Goal: Task Accomplishment & Management: Complete application form

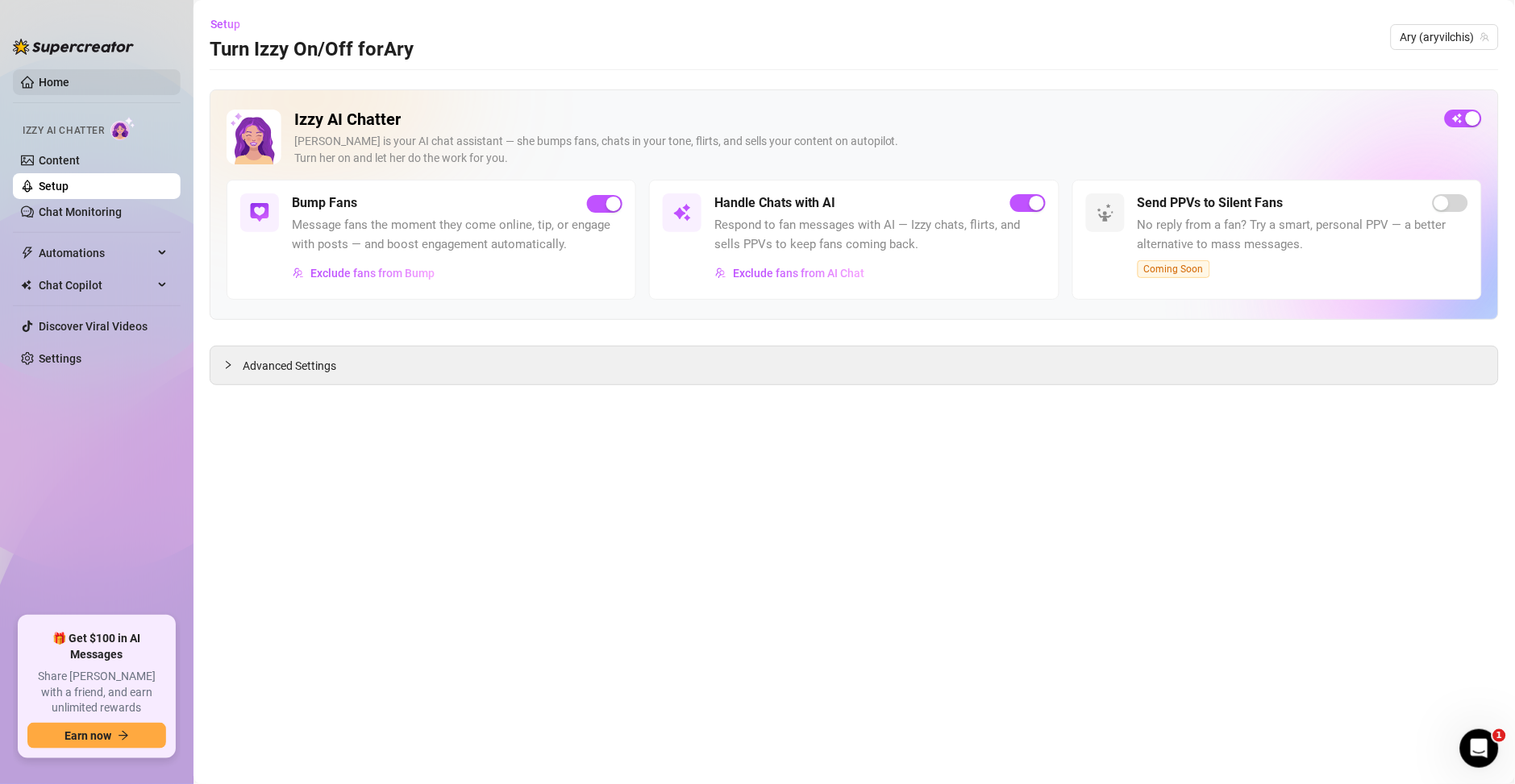
click at [55, 76] on link "Home" at bounding box center [54, 83] width 31 height 13
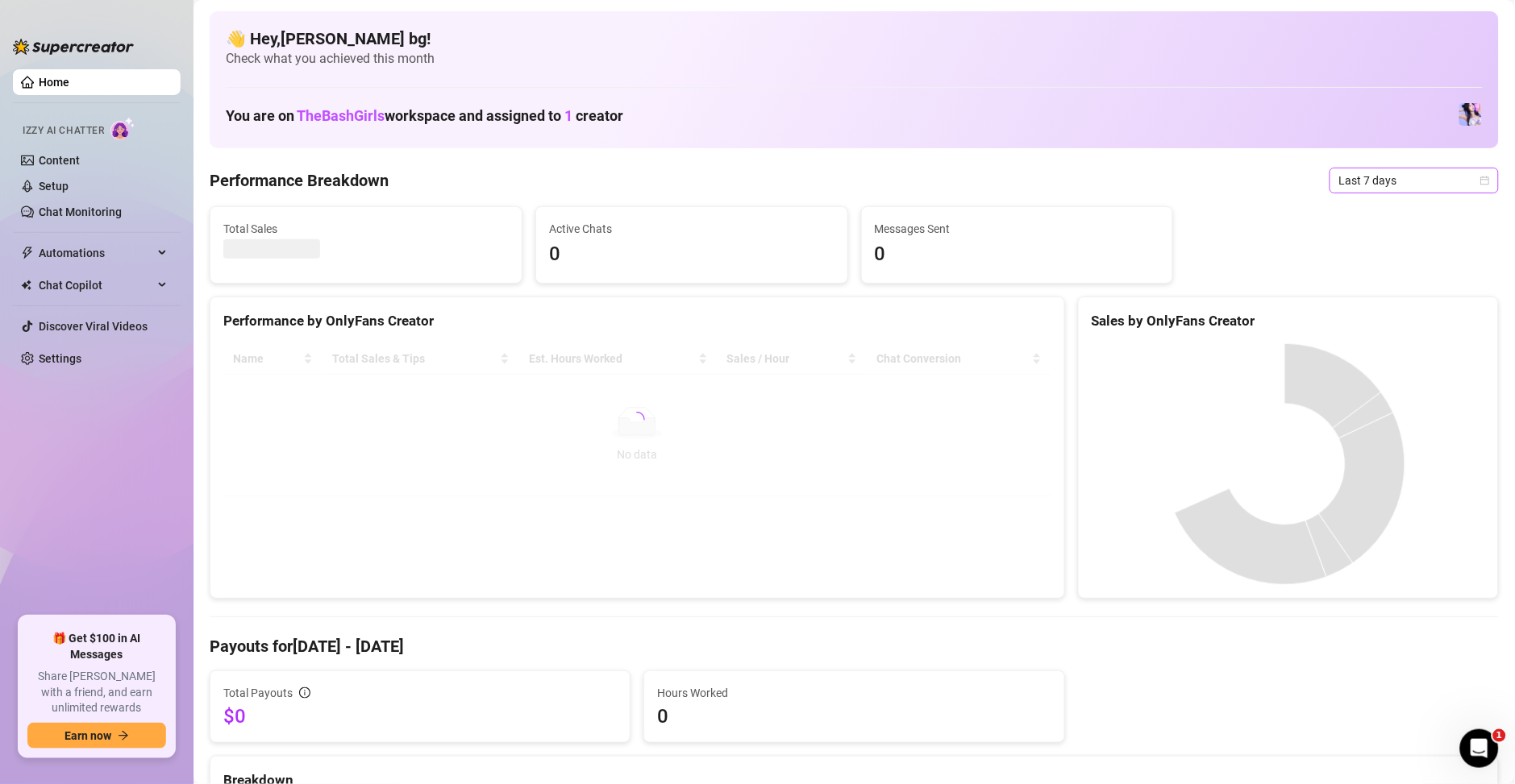
click at [1353, 176] on span "Last 7 days" at bounding box center [1414, 180] width 150 height 24
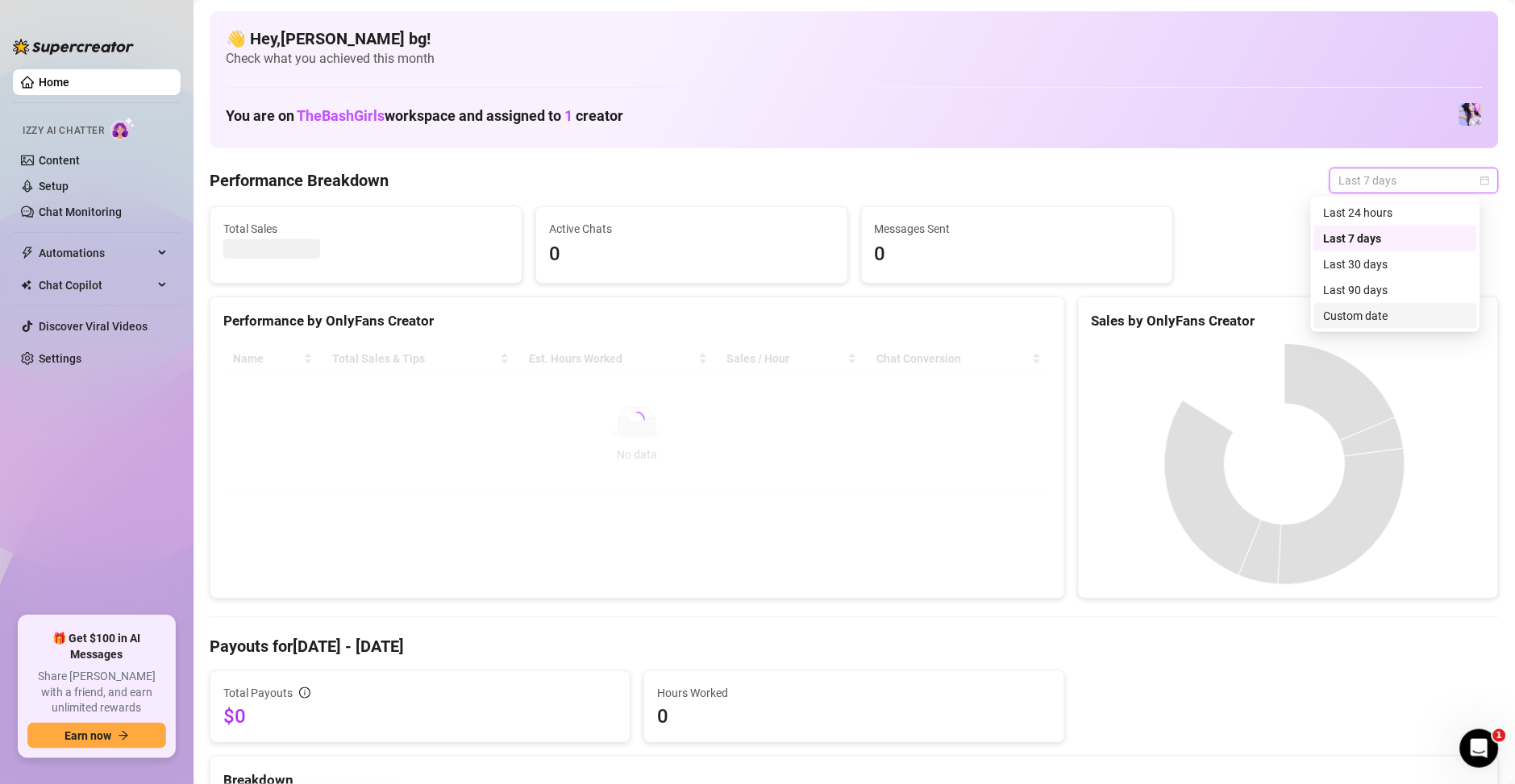
click at [1338, 325] on div "Custom date" at bounding box center [1394, 315] width 162 height 26
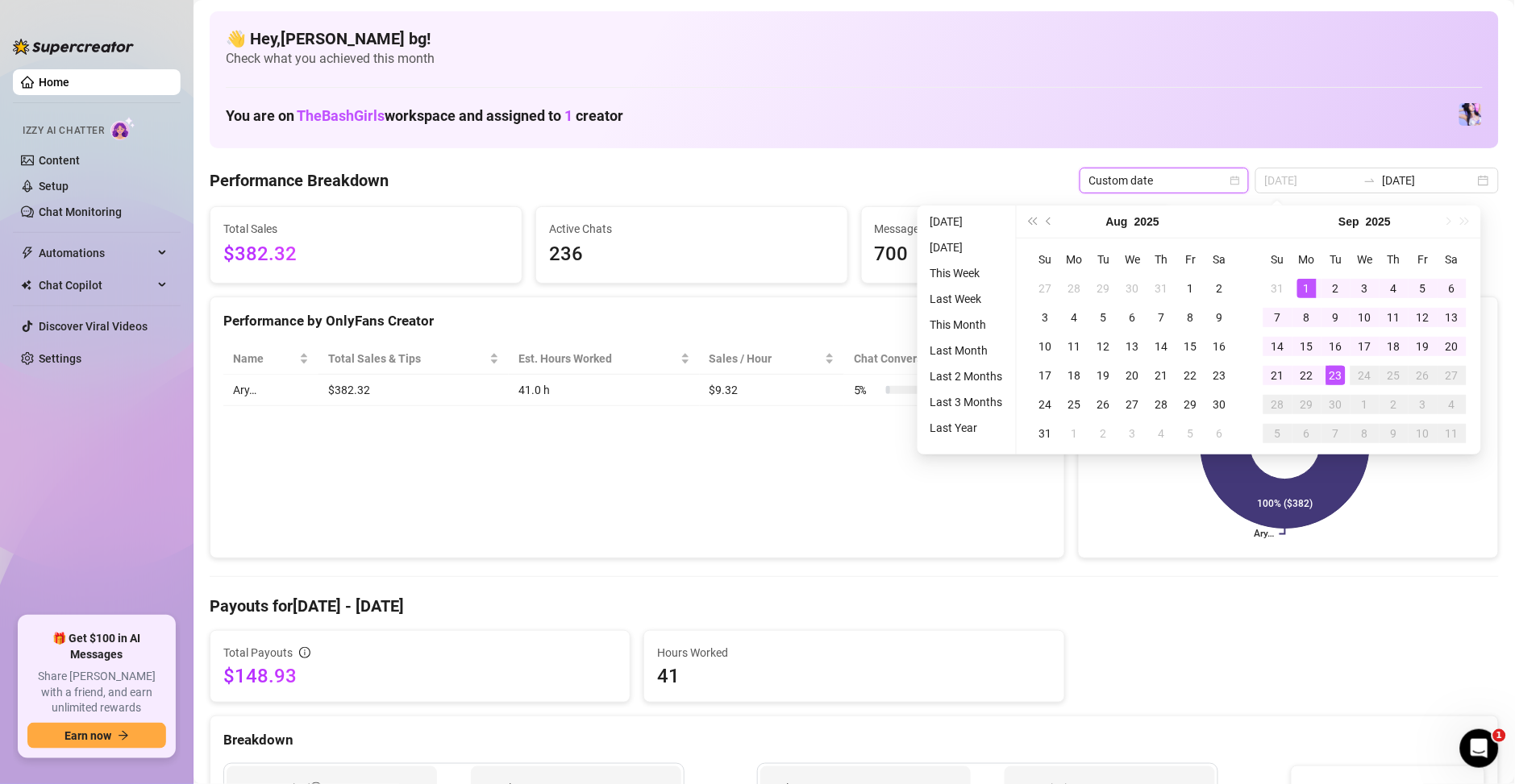
type input "[DATE]"
click at [1308, 285] on div "1" at bounding box center [1306, 288] width 19 height 19
type input "[DATE]"
click at [1332, 380] on div "23" at bounding box center [1335, 375] width 19 height 19
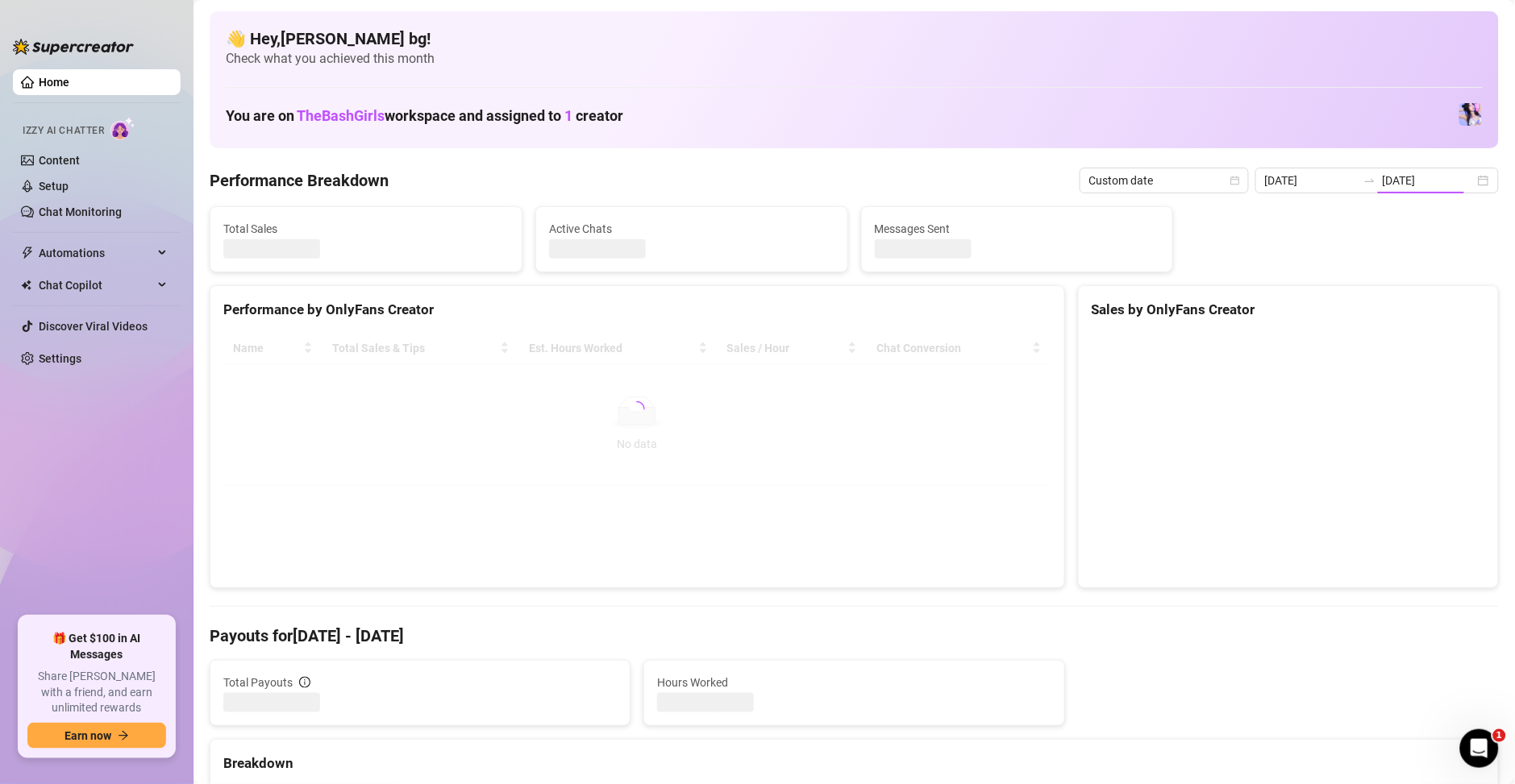
type input "[DATE]"
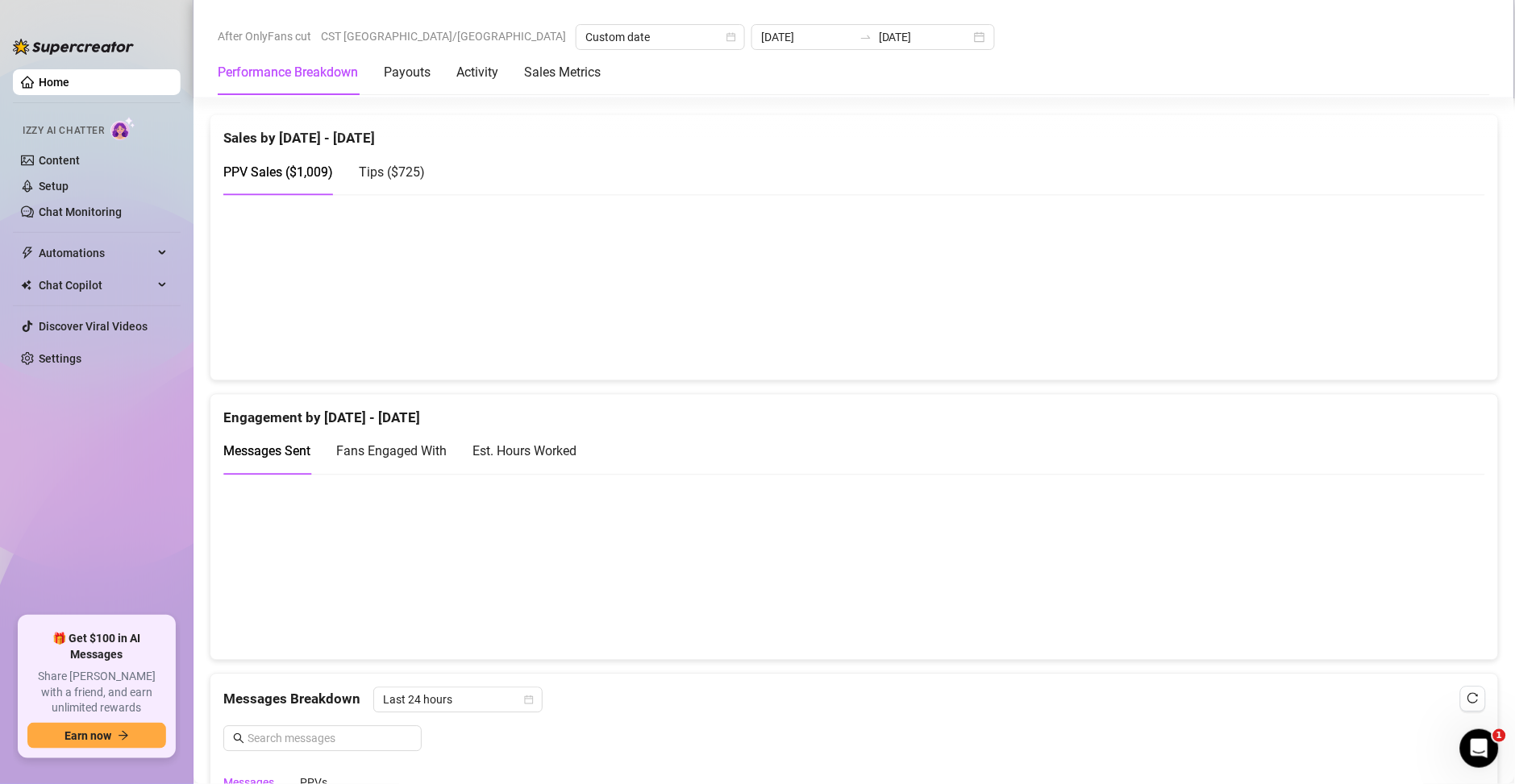
scroll to position [812, 0]
click at [568, 451] on div "Est. Hours Worked" at bounding box center [524, 451] width 104 height 20
click at [292, 449] on span "Messages Sent" at bounding box center [267, 451] width 87 height 15
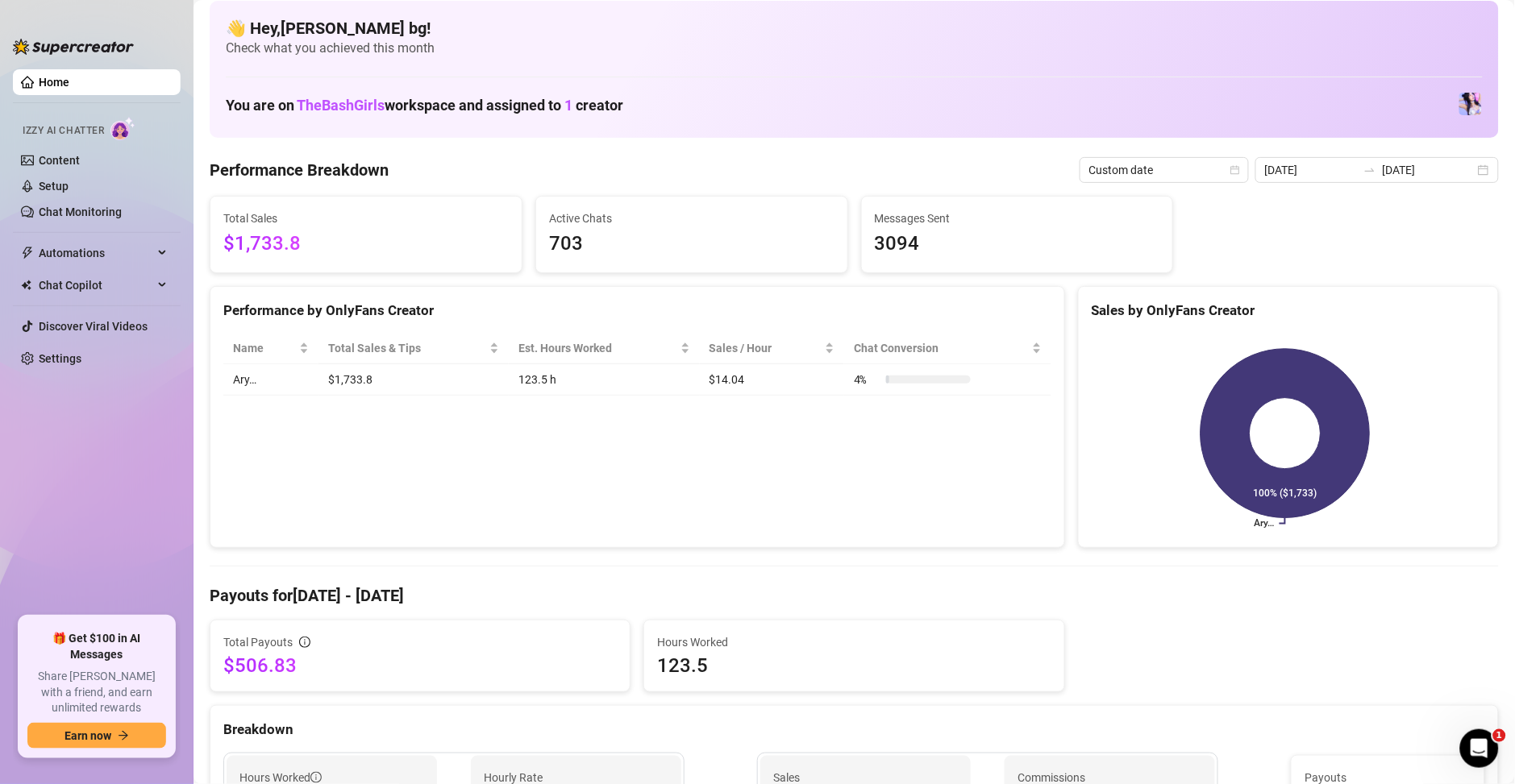
scroll to position [0, 0]
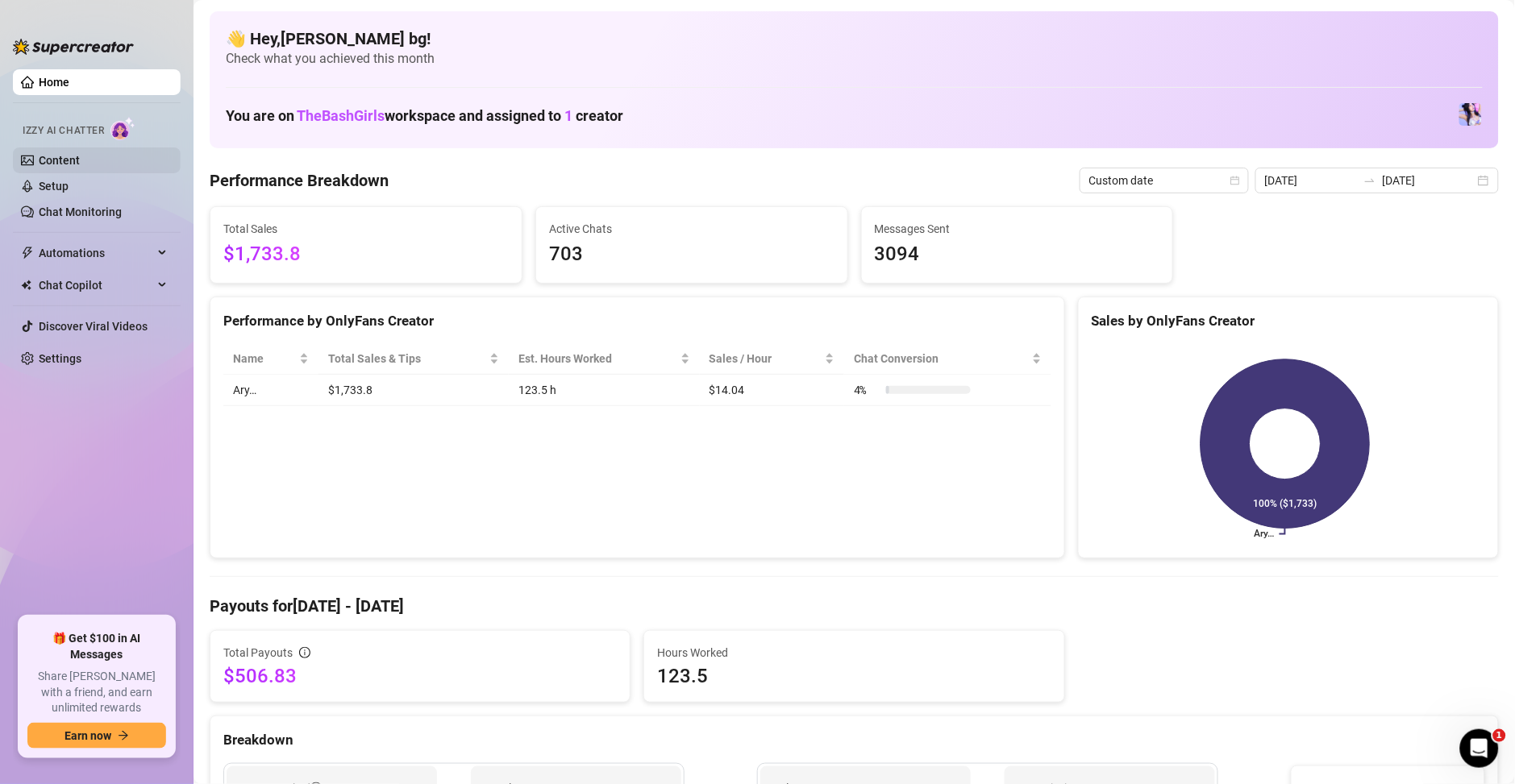
click at [80, 167] on link "Content" at bounding box center [59, 161] width 41 height 13
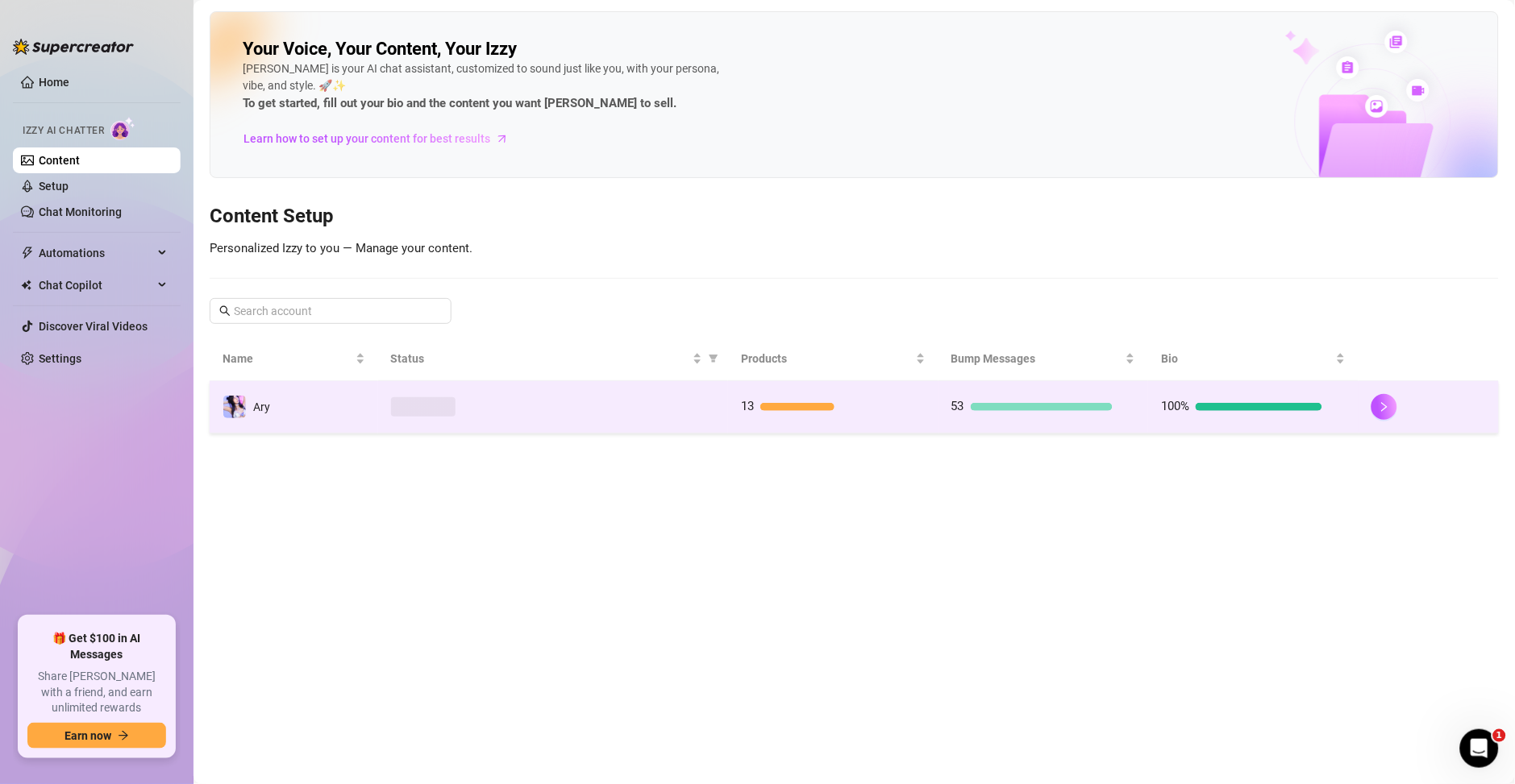
click at [842, 429] on td "13" at bounding box center [833, 407] width 211 height 52
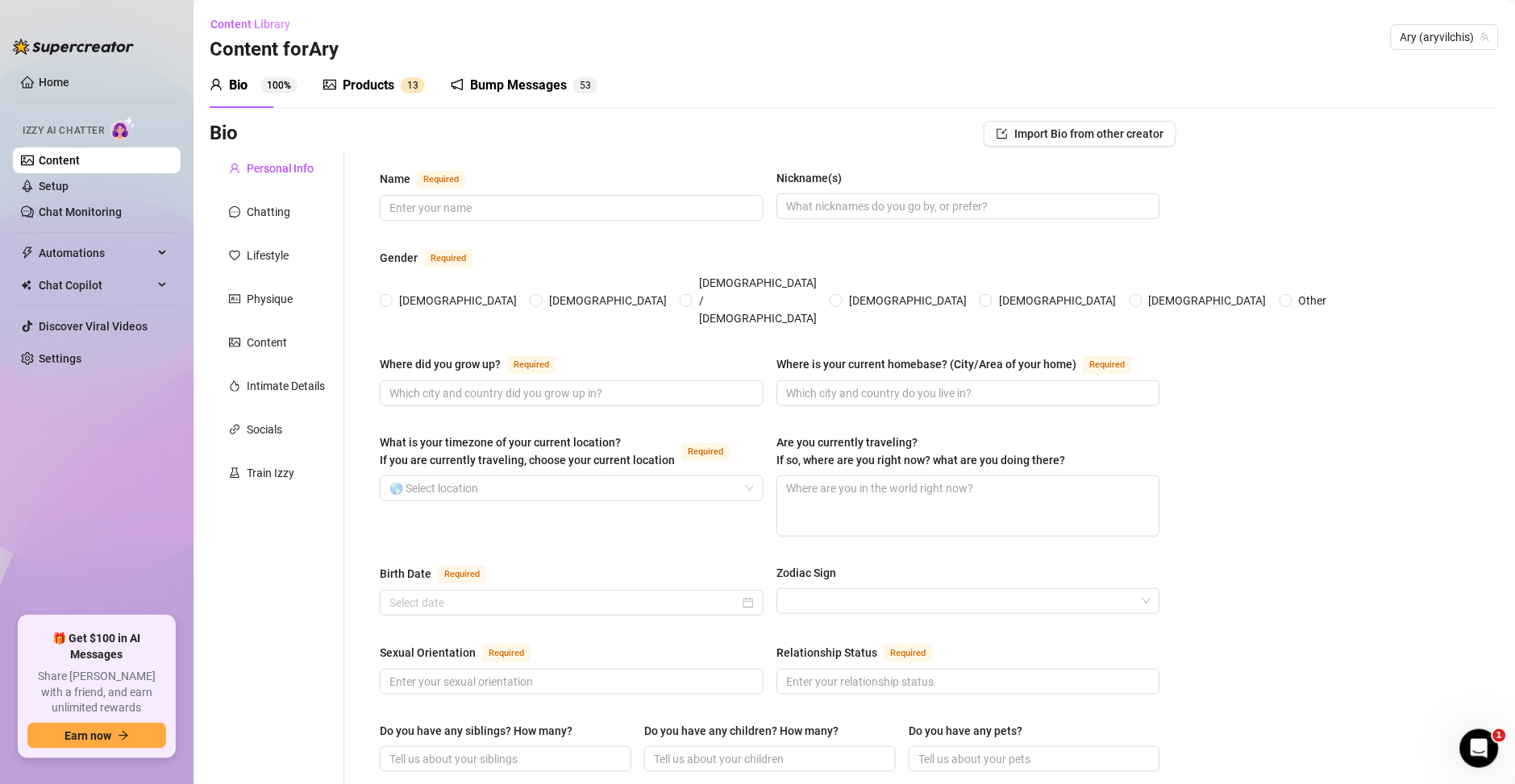
type input "[PERSON_NAME]"
type input "Ary"
type input "[GEOGRAPHIC_DATA]"
type textarea "Paso muy seguido en [GEOGRAPHIC_DATA], pero por ahora no ando de viaje, me gust…"
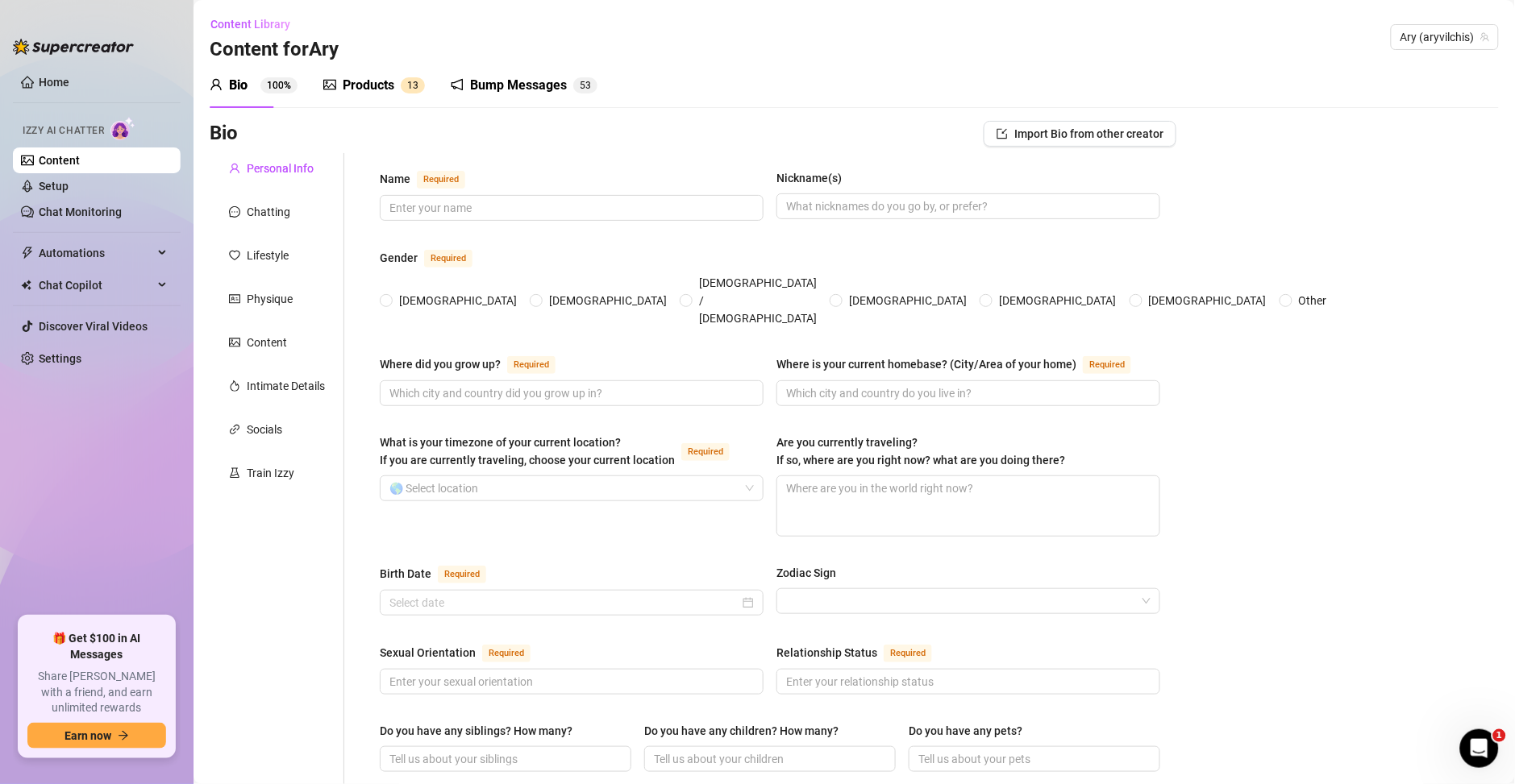
type input "[DEMOGRAPHIC_DATA]"
type input "Soltera"
type input "no me gusta hablar de mi familia :3"
type input "No"
type input "Si una Shiba Inu llamada Coco-Koko"
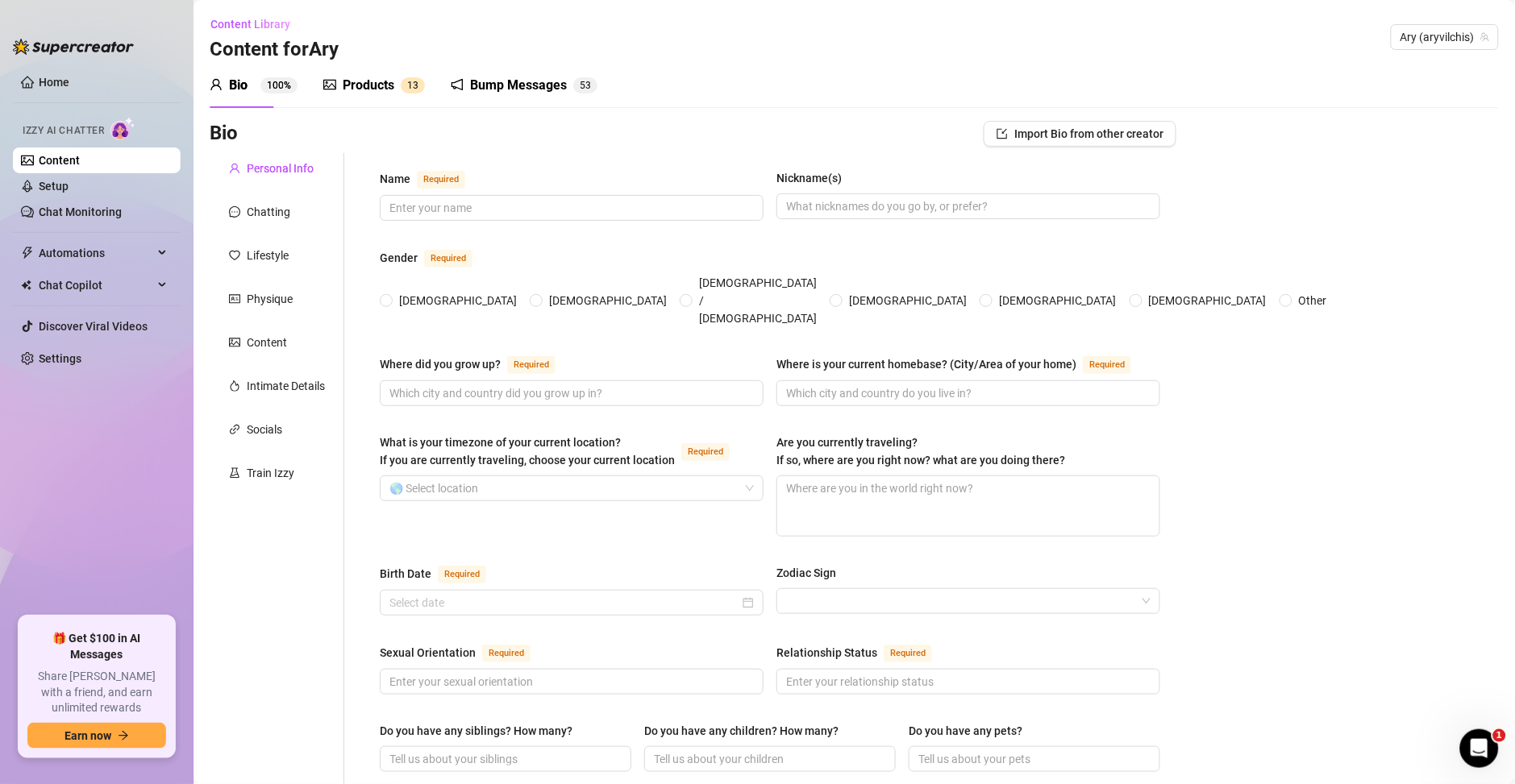
type input "Pues soy Diseñadora Gráfica, Streamer, Creadora de contenido y he realizado dob…"
type input "si tuve pequeños trabajos pero me dedico de lleno a esto"
type input "tengo una licenciatura :3"
type input "prefiero no hablar de esos temas 🫣"
type input "prefiero ser feliz hahaha"
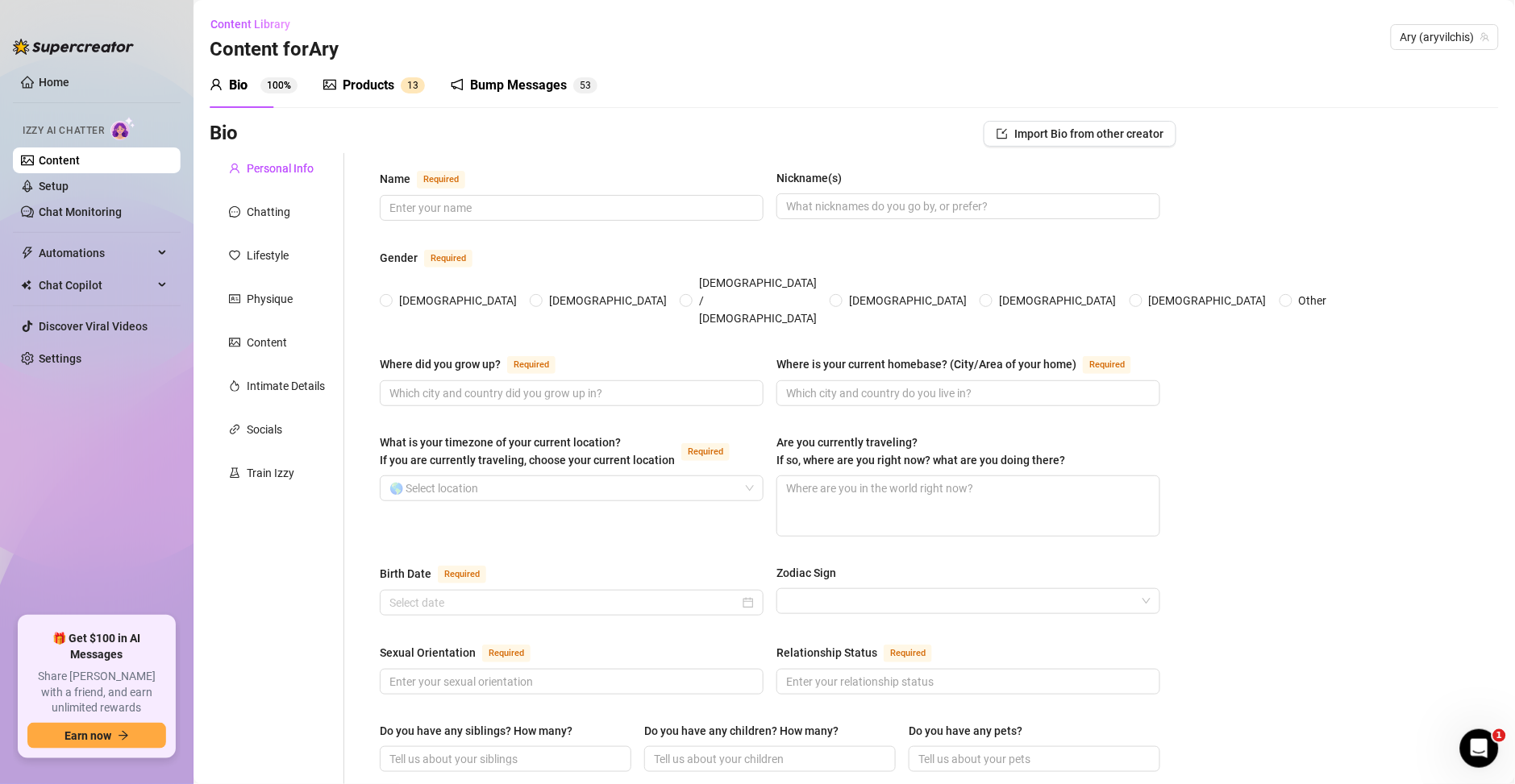
type textarea "me quiero dedicarme a los videojuegos y cantar hahaha, ser la mejora creadora d…"
type textarea "una vez iba en el camión escolar me vomite, nadie me vio y le eche la culpa a l…"
type textarea "gane premio al emprendimiento 2017 en [GEOGRAPHIC_DATA]🏆"
type textarea "me gusta mucho el color azul y verde jijijij"
type textarea "soy una chica divertida, carismática, de mente abierta para conversar de lo que…"
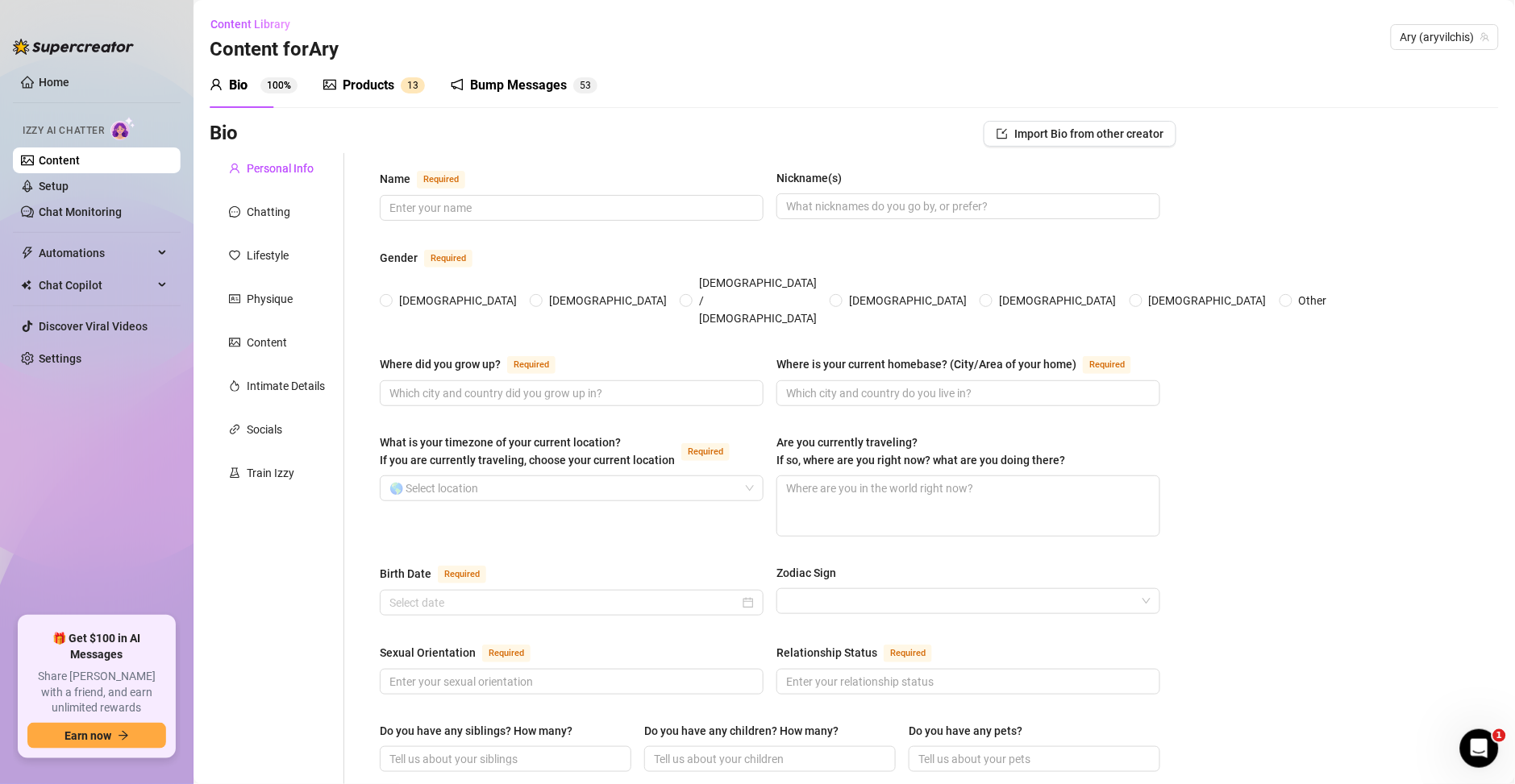
type textarea "me gusta hablar de videojuegos, viajes, cultura pop, K-pop, cosplay, anime, man…"
type input "hahahaha"
type input "achi"
type input "☺️✨💖💦💕 UwU"
type input "al estar conmigo que se les olviden lo que sea que estén pasando y que conmigo …"
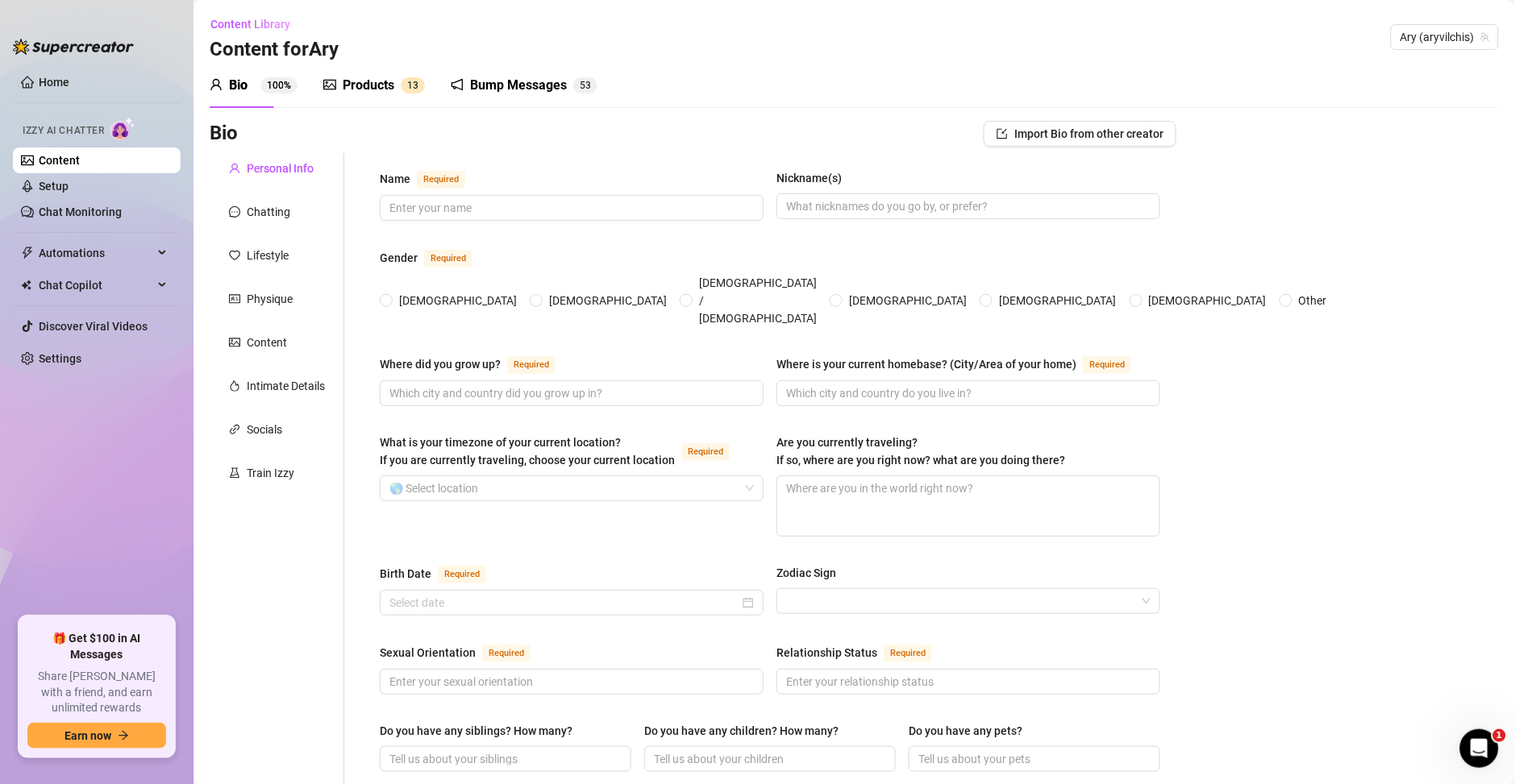
type input "Bbs de luz, bb, bbito, bbsito, guapo, amorcito"
type input "prefiero no meterme con nadie bb, todos bb de luz hahaha"
type textarea "✨Amorcito, si me saludas en mi stream de Twitch obvio te voy a responder 💕y sab…"
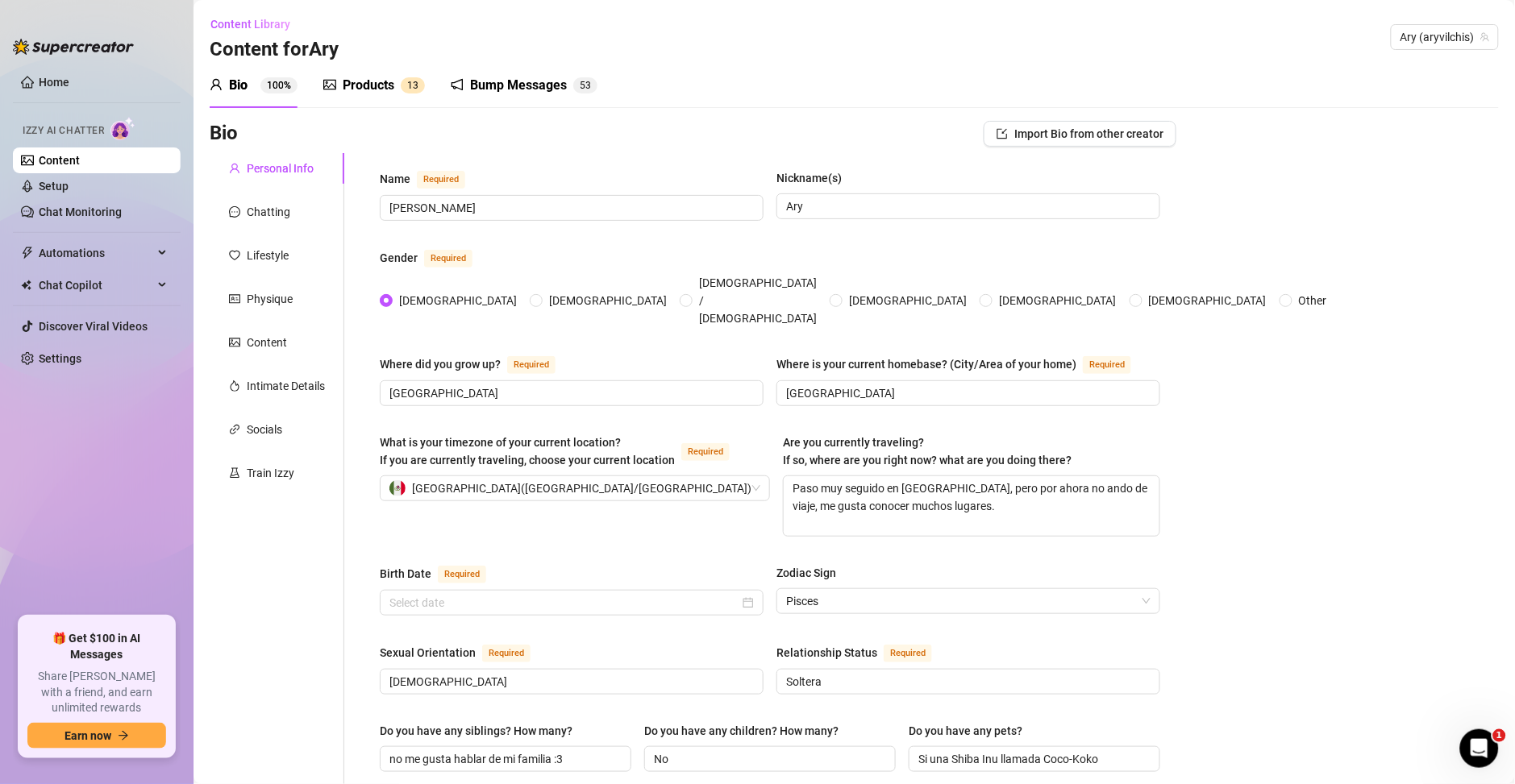
radio input "true"
type input "[DATE]"
click at [266, 218] on div "Chatting" at bounding box center [268, 212] width 44 height 18
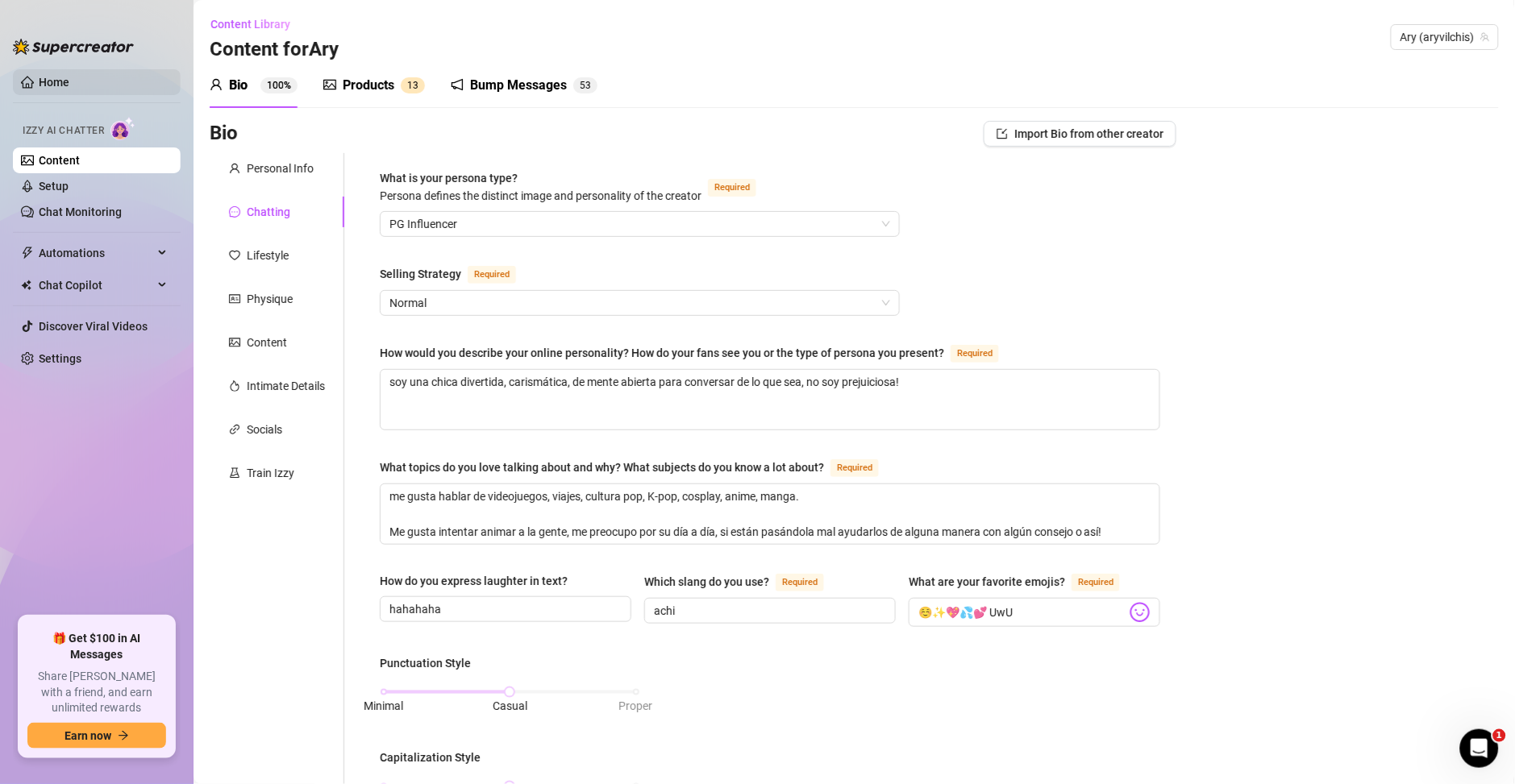
click at [54, 89] on link "Home" at bounding box center [54, 83] width 31 height 13
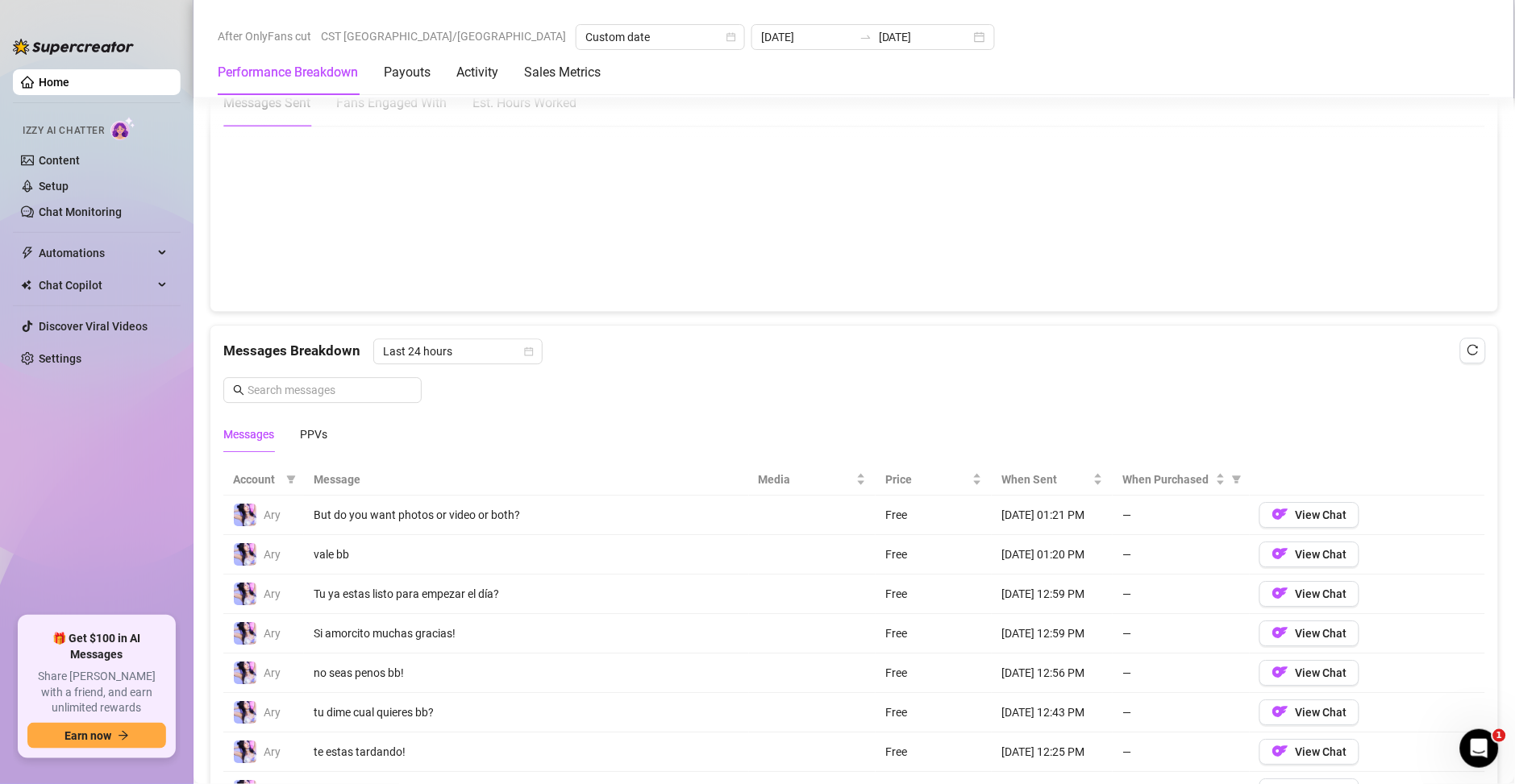
scroll to position [812, 0]
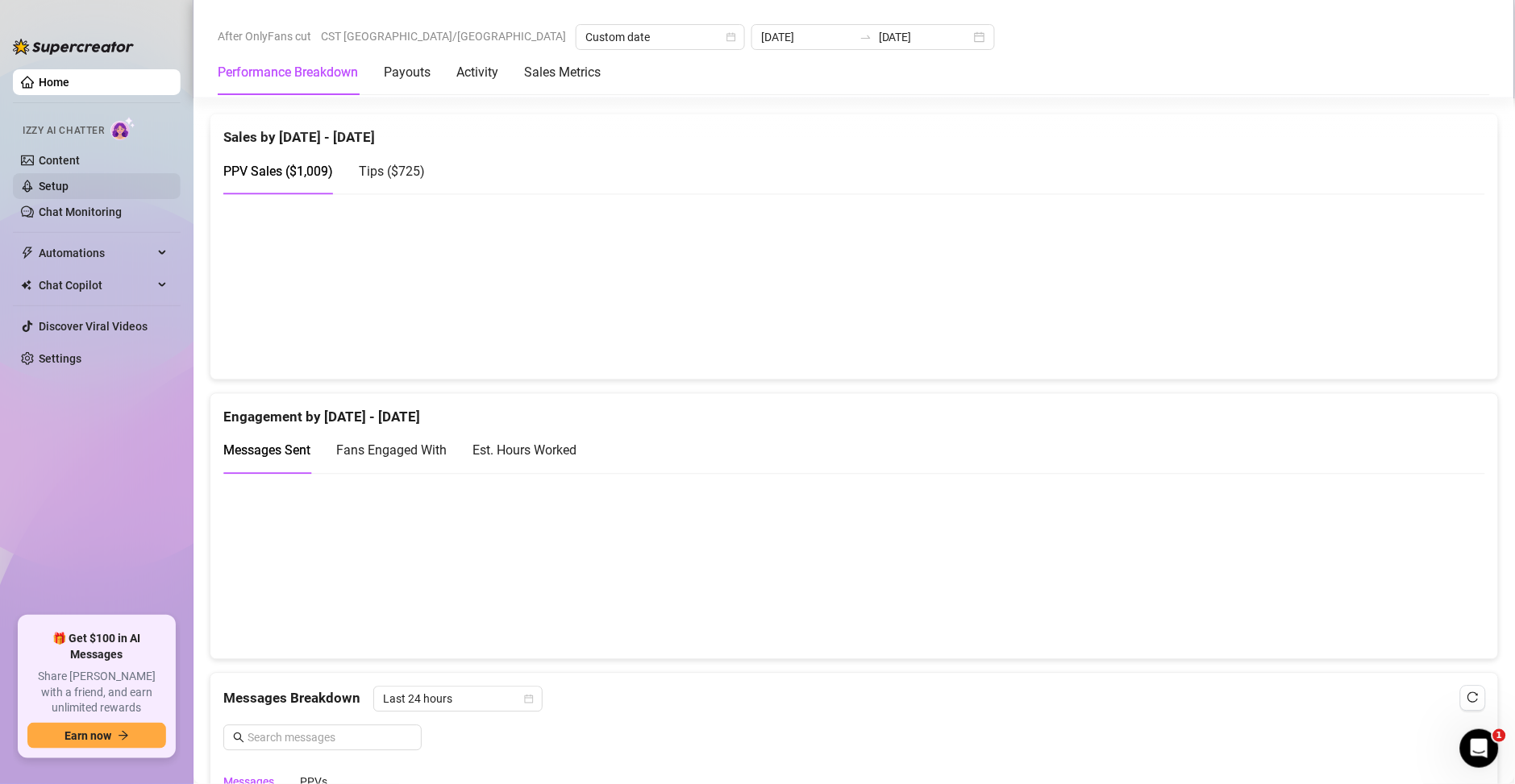
click at [69, 180] on link "Setup" at bounding box center [54, 186] width 30 height 13
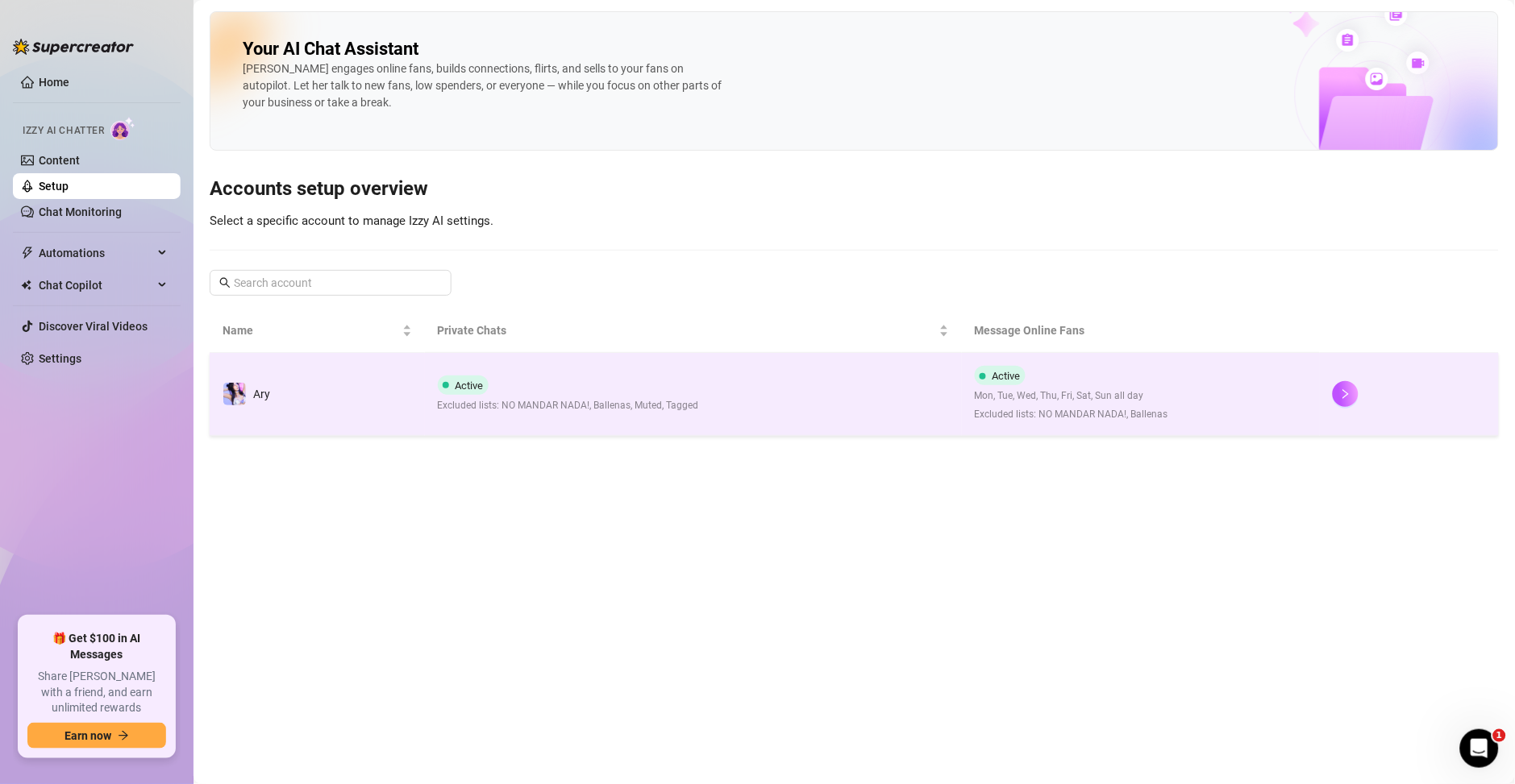
click at [1159, 391] on span "Mon, Tue, Wed, Thu, Fri, Sat, Sun all day" at bounding box center [1071, 396] width 193 height 15
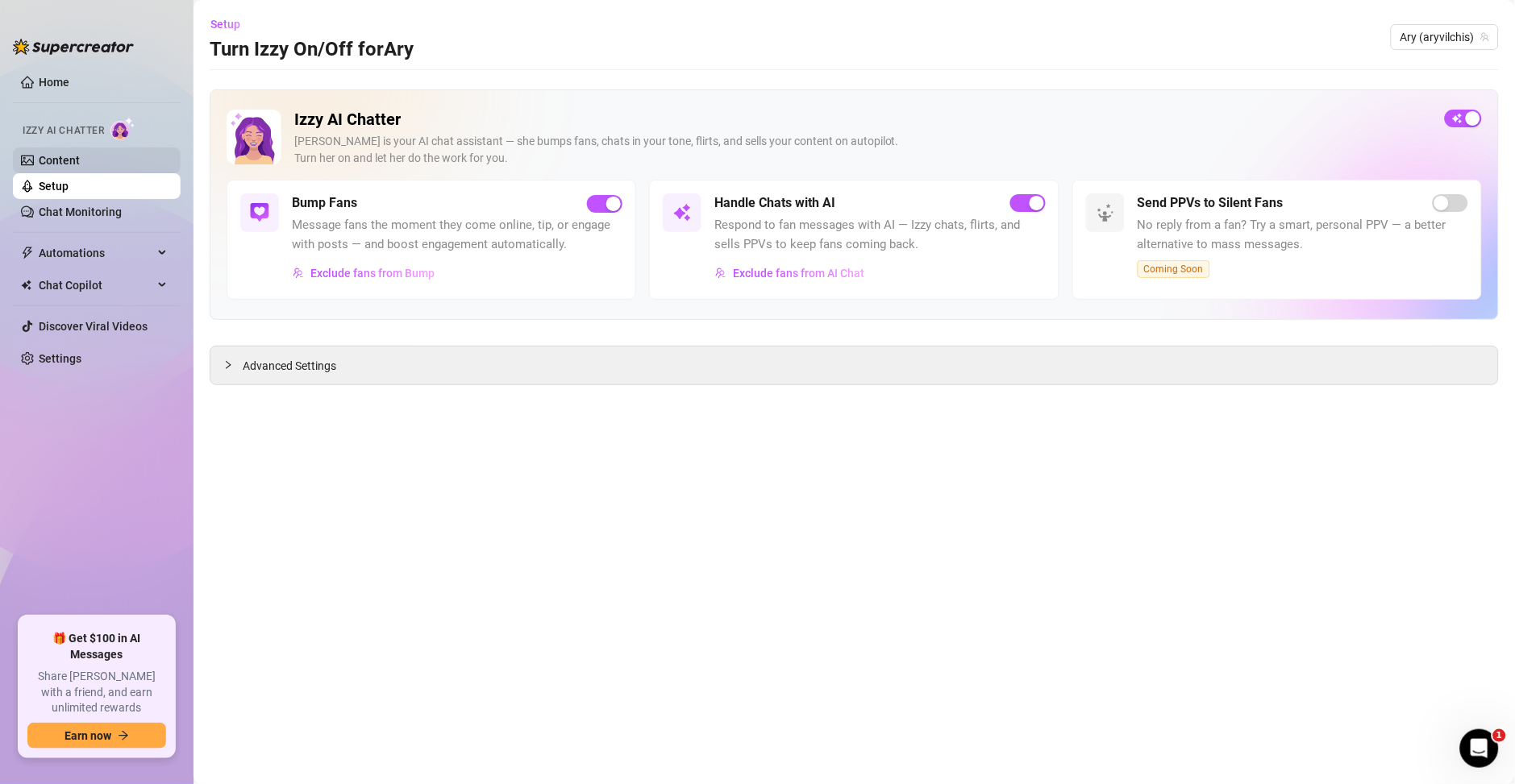
click at [76, 156] on link "Content" at bounding box center [59, 161] width 41 height 13
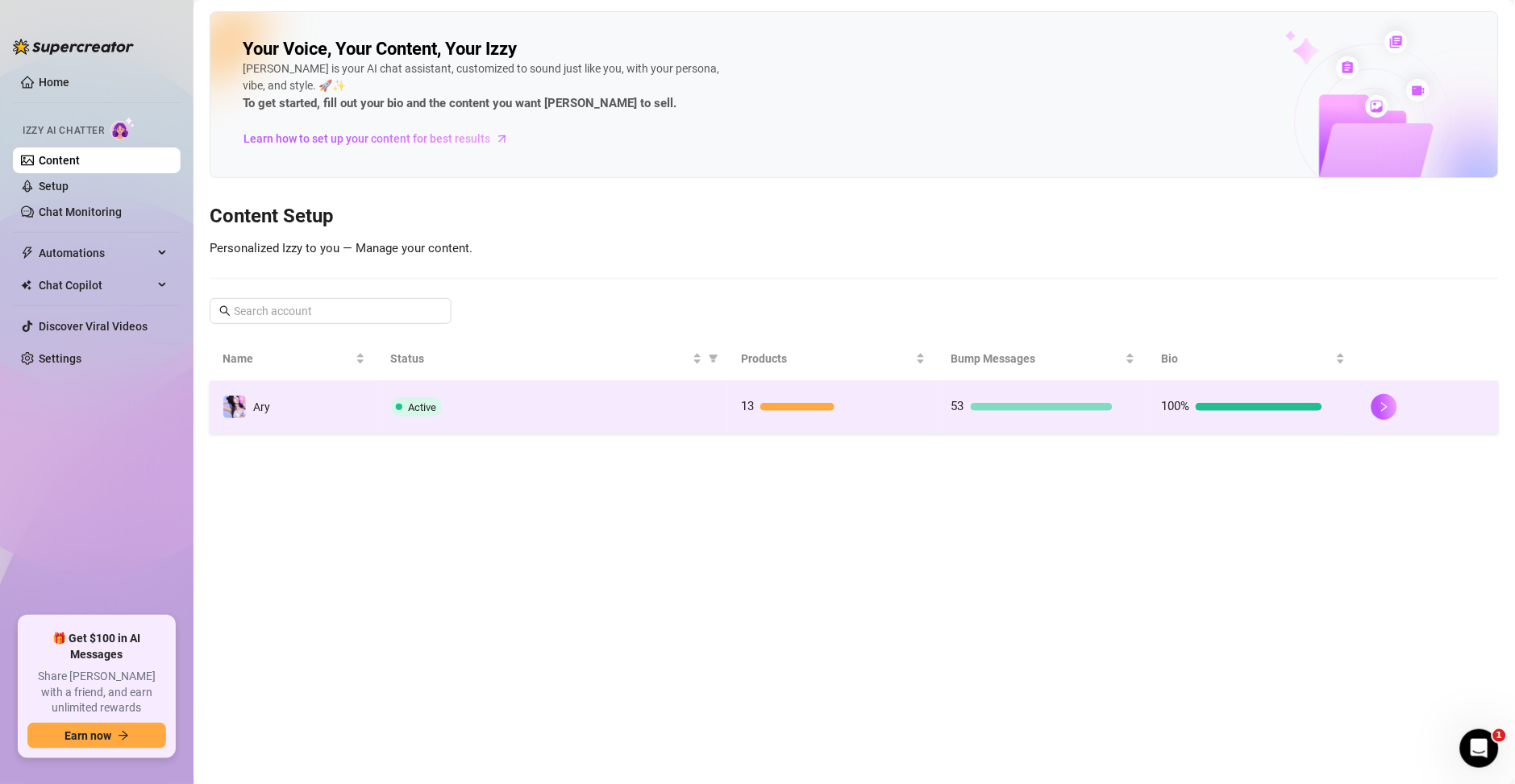
click at [615, 392] on td "Active" at bounding box center [553, 407] width 351 height 52
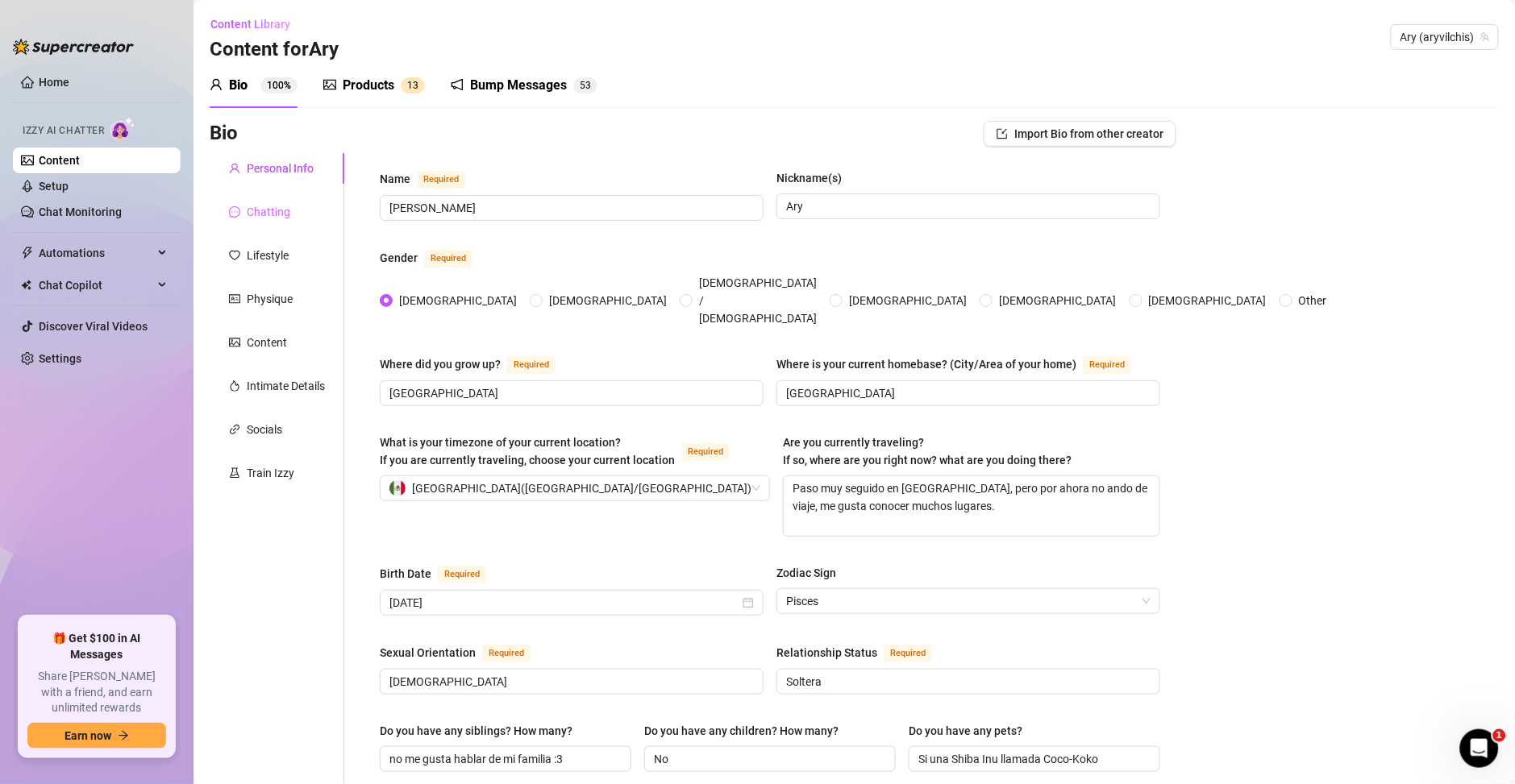
click at [278, 225] on div "Chatting" at bounding box center [277, 212] width 135 height 31
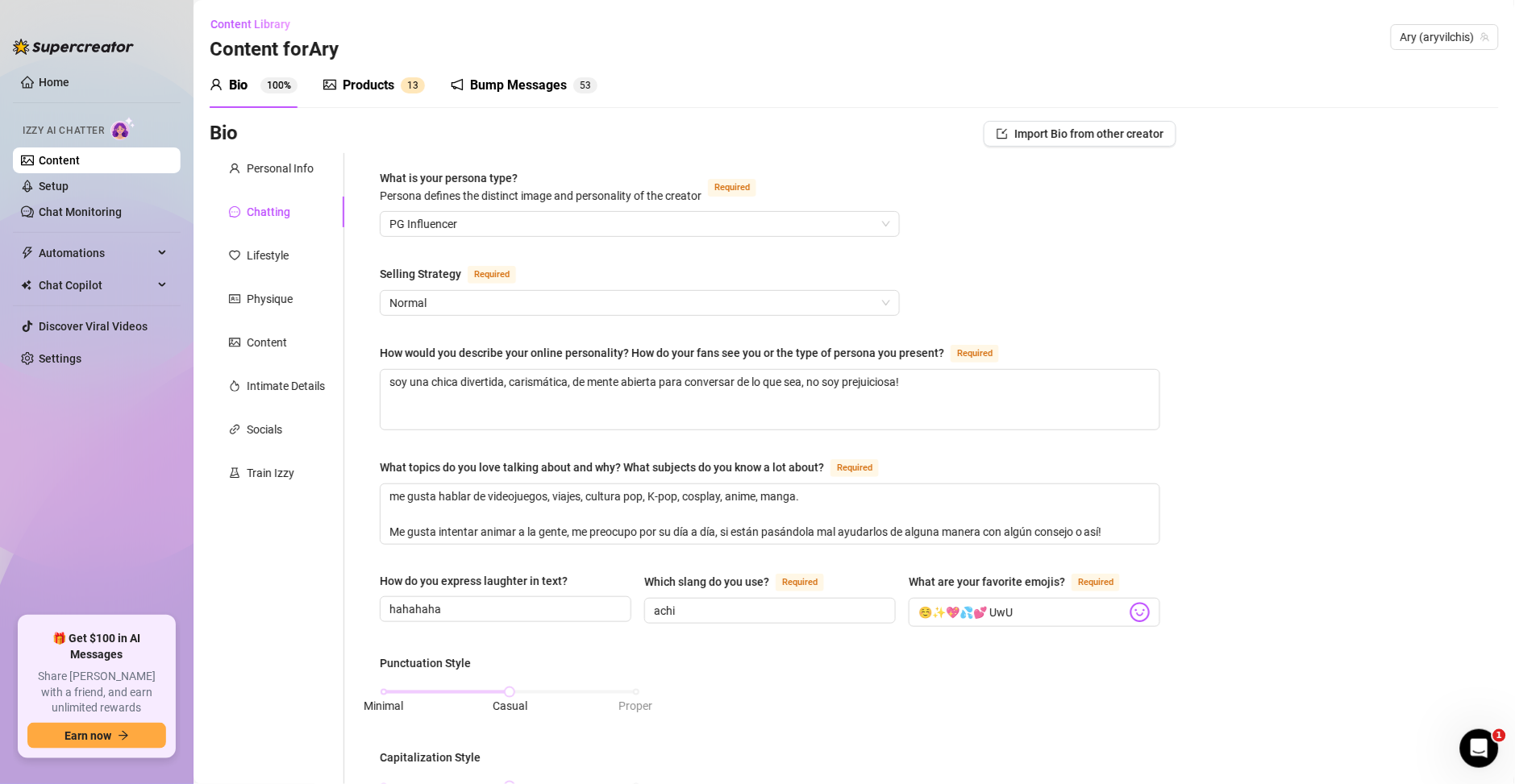
scroll to position [232, 0]
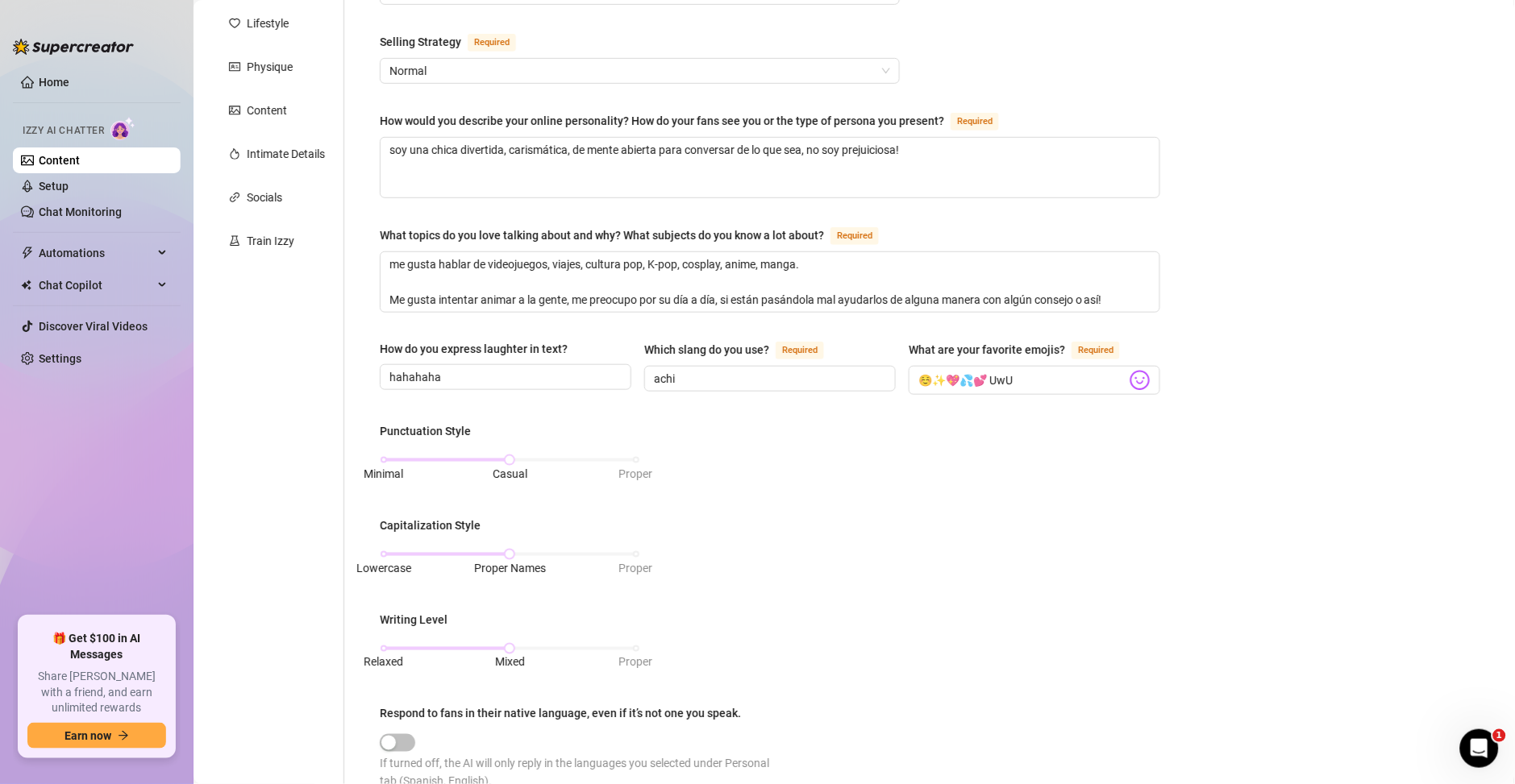
click at [1330, 372] on div "Bio Import Bio from other creator Personal Info Chatting Lifestyle Physique Con…" at bounding box center [854, 552] width 1288 height 1328
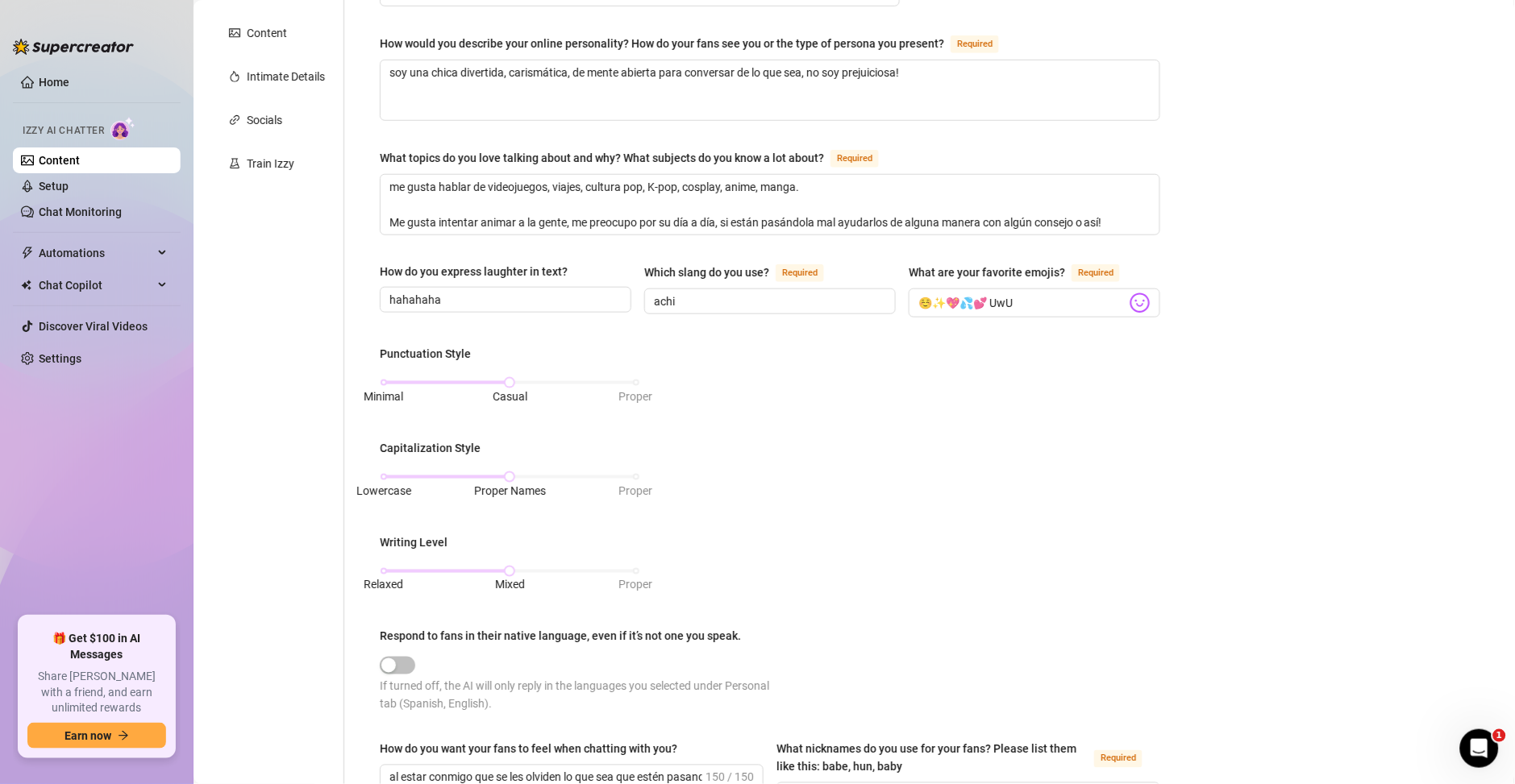
scroll to position [696, 0]
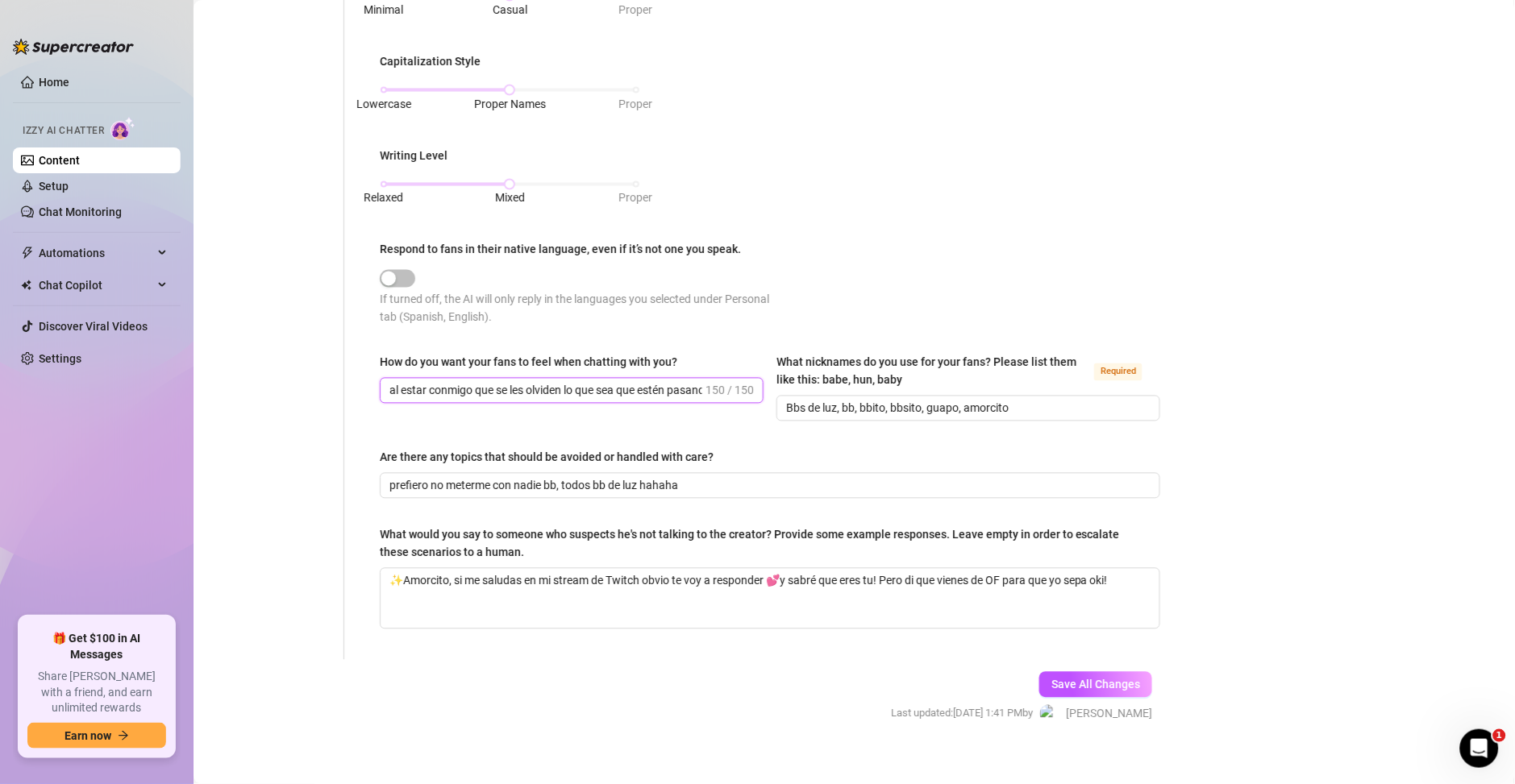
drag, startPoint x: 460, startPoint y: 387, endPoint x: 687, endPoint y: 403, distance: 227.6
click at [794, 420] on div "How do you want your fans to feel when chatting with you? al estar conmigo que …" at bounding box center [770, 394] width 781 height 83
drag, startPoint x: 683, startPoint y: 391, endPoint x: 755, endPoint y: 389, distance: 72.0
click at [755, 389] on span "al estar conmigo que se les olviden lo que sea que estén pasando y que conmigo …" at bounding box center [571, 391] width 383 height 26
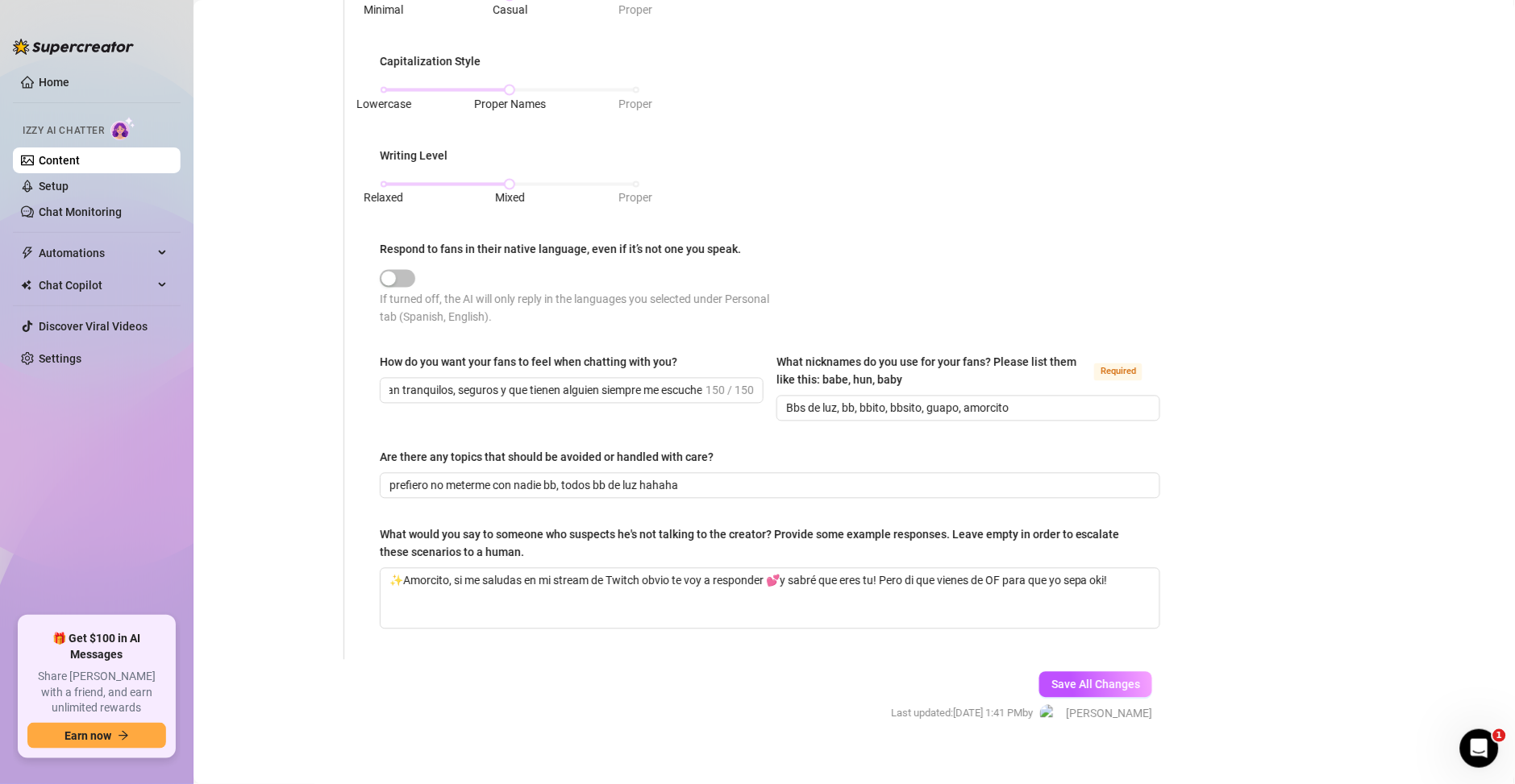
scroll to position [0, 0]
click at [770, 434] on div "What is your persona type? [PERSON_NAME] defines the distinct image and persona…" at bounding box center [770, 58] width 781 height 1171
drag, startPoint x: 669, startPoint y: 394, endPoint x: 859, endPoint y: 396, distance: 190.0
click at [859, 396] on div "How do you want your fans to feel when chatting with you? al estar conmigo que …" at bounding box center [770, 394] width 781 height 83
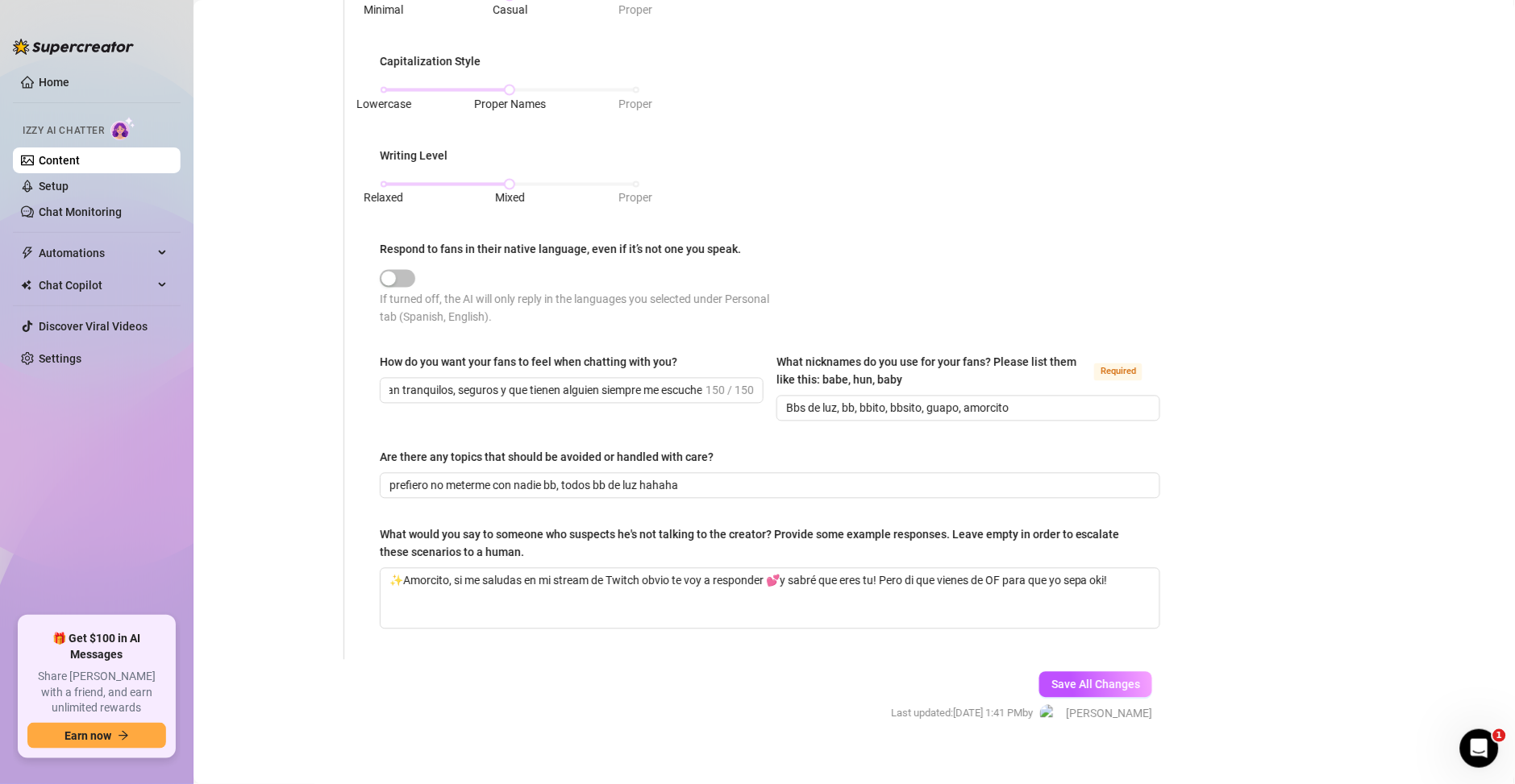
scroll to position [0, 0]
click at [800, 443] on div "What is your persona type? [PERSON_NAME] defines the distinct image and persona…" at bounding box center [770, 58] width 781 height 1171
drag, startPoint x: 658, startPoint y: 387, endPoint x: 858, endPoint y: 386, distance: 200.0
click at [858, 386] on div "How do you want your fans to feel when chatting with you? al estar conmigo que …" at bounding box center [770, 394] width 781 height 83
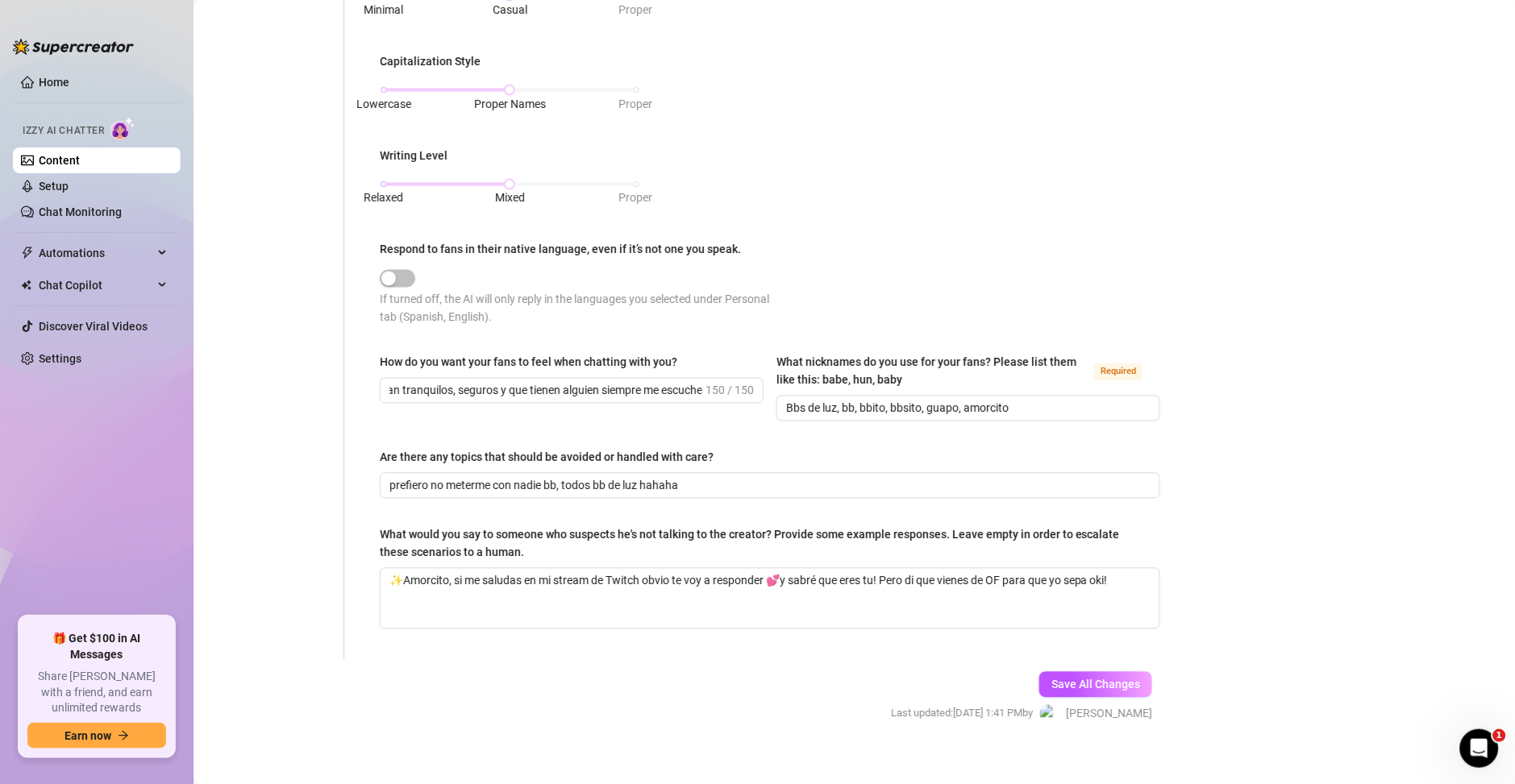
click at [750, 418] on div "How do you want your fans to feel when chatting with you? al estar conmigo que …" at bounding box center [571, 387] width 383 height 68
click at [644, 394] on input "al estar conmigo que se les olviden lo que sea que estén pasando y que conmigo …" at bounding box center [545, 391] width 313 height 18
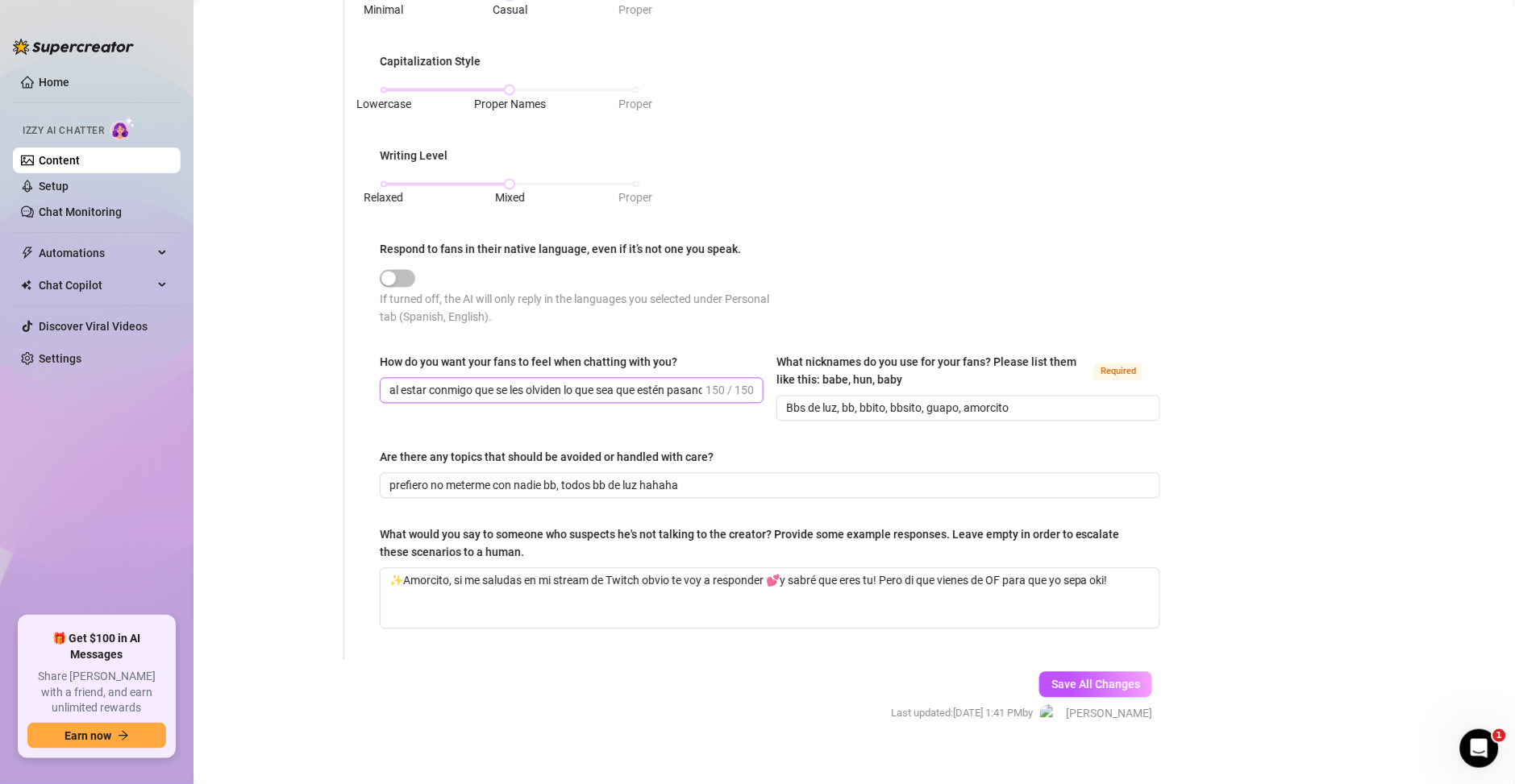
drag, startPoint x: 675, startPoint y: 370, endPoint x: 661, endPoint y: 388, distance: 22.8
click at [673, 371] on div "How do you want your fans to feel when chatting with you?" at bounding box center [571, 366] width 383 height 24
click at [660, 388] on input "al estar conmigo que se les olviden lo que sea que estén pasando y que conmigo …" at bounding box center [545, 391] width 313 height 18
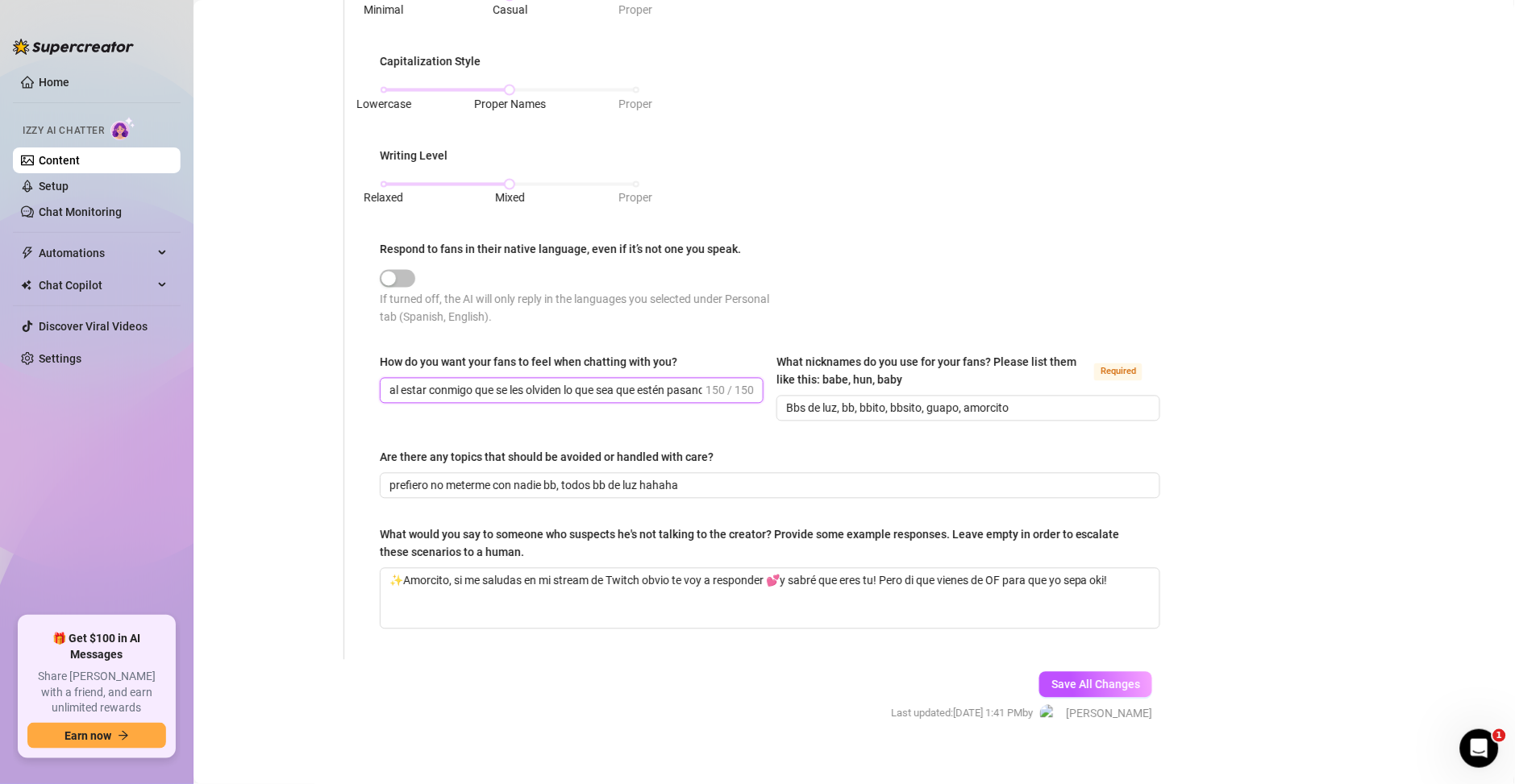
paste input "y que conmigo se sientan tranquilos, seguros y que tienen alguien que siempre l…"
drag, startPoint x: 702, startPoint y: 389, endPoint x: 769, endPoint y: 389, distance: 67.0
click at [769, 389] on div "How do you want your fans to feel when chatting with you? al estar conmigo que …" at bounding box center [770, 394] width 781 height 83
drag, startPoint x: 593, startPoint y: 388, endPoint x: 750, endPoint y: 394, distance: 157.1
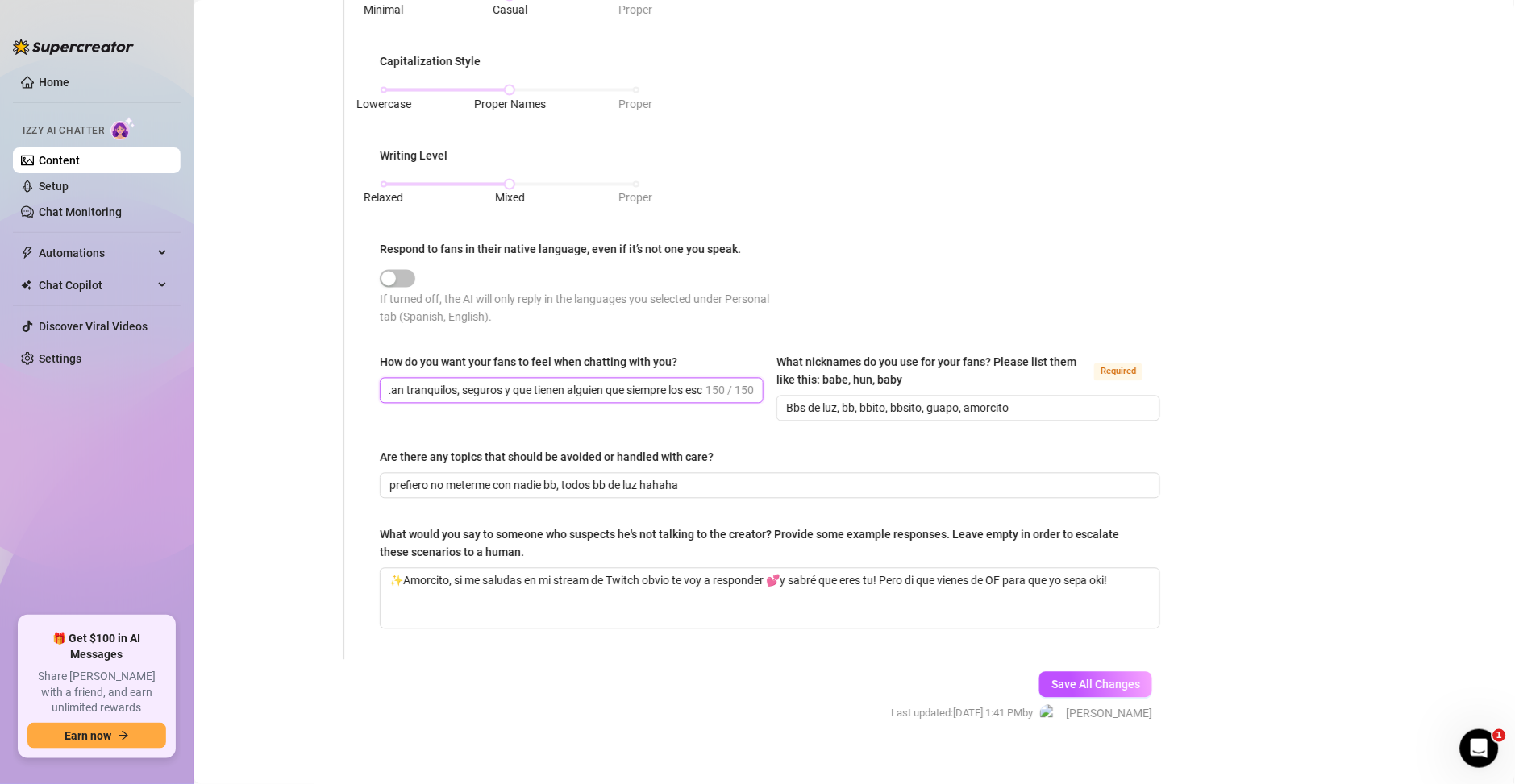
click at [750, 394] on span "al estar conmigo que se les olviden lo que sea que estén pasando y que conmigo …" at bounding box center [571, 391] width 383 height 26
click at [613, 386] on input "al estar conmigo que se les olviden lo que sea que estén pasando y que conmigo …" at bounding box center [545, 391] width 313 height 18
type input "al estar conmigo que se les olviden lo que sea que estén pasando y que conmigo …"
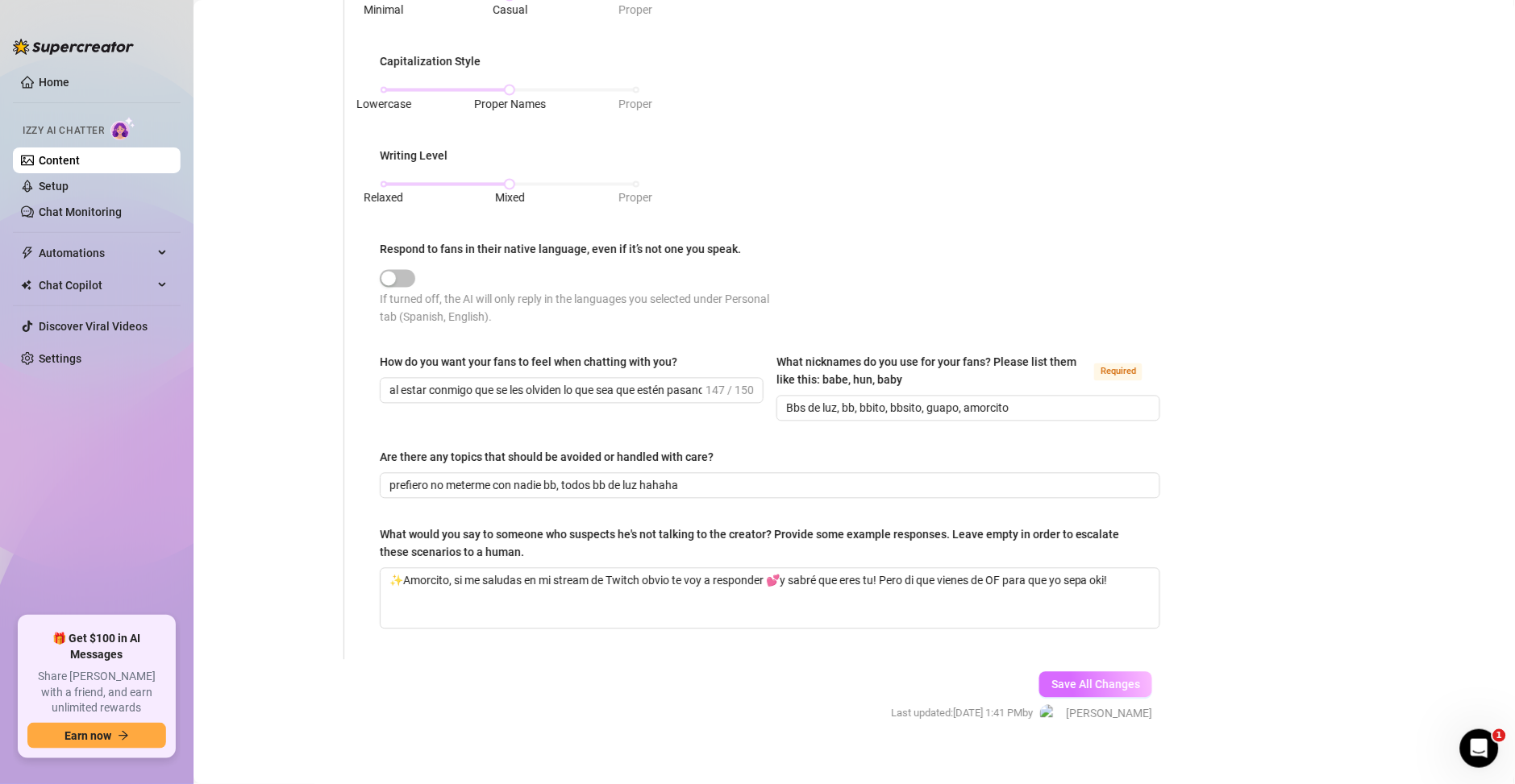
click at [1090, 679] on span "Save All Changes" at bounding box center [1095, 685] width 89 height 13
click at [609, 387] on input "al estar conmigo que se les olviden lo que sea que estén pasando y que conmigo …" at bounding box center [545, 391] width 313 height 18
drag, startPoint x: 591, startPoint y: 484, endPoint x: 595, endPoint y: 475, distance: 9.8
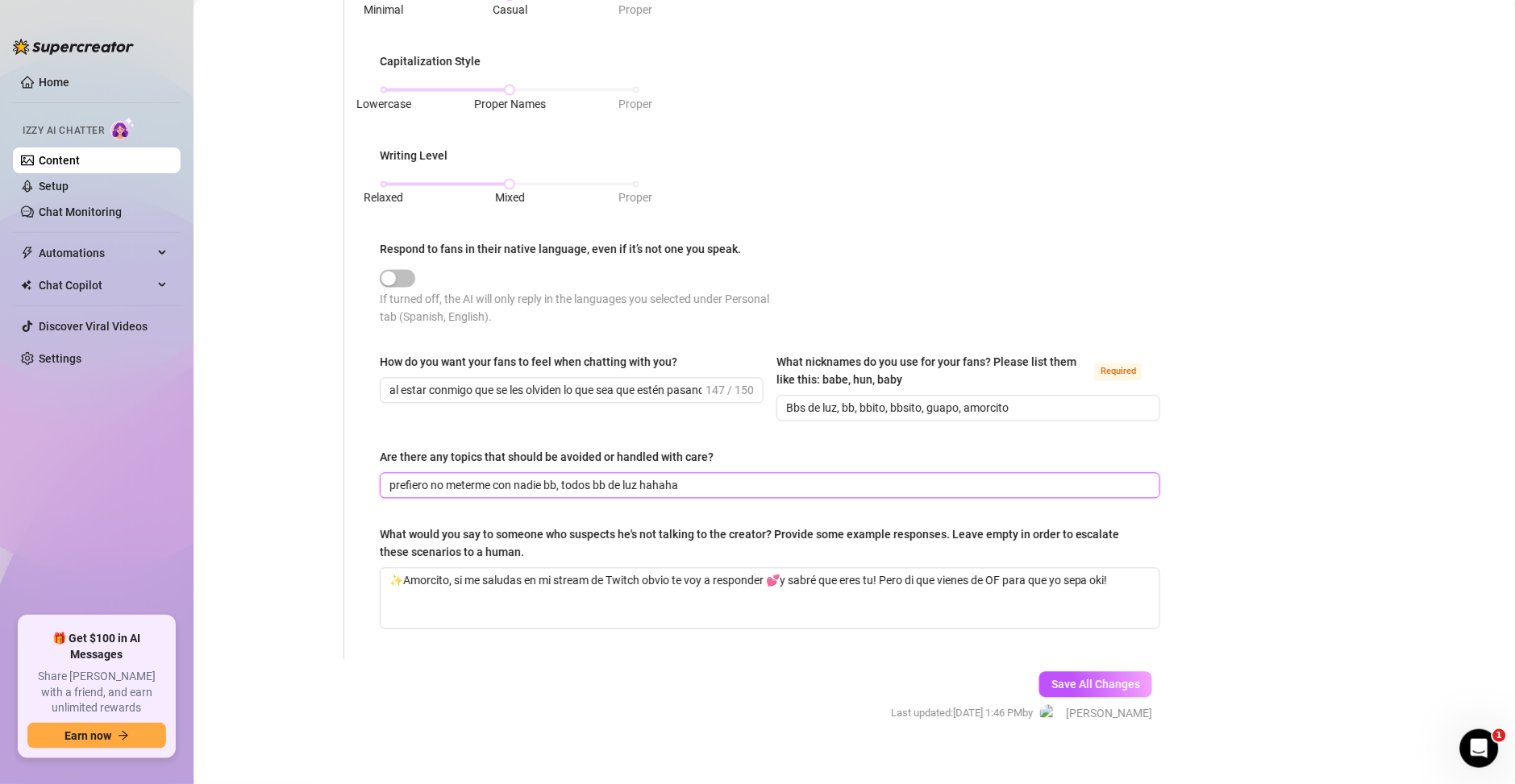
click at [591, 484] on input "prefiero no meterme con nadie bb, todos bb de luz hahaha" at bounding box center [768, 485] width 758 height 18
type input "prefiero no meterme con nadie bb, todos son bb de [PERSON_NAME]"
click at [1046, 695] on div "Save All Changes Last updated: [DATE] 1:46 PM by [PERSON_NAME]" at bounding box center [1020, 698] width 309 height 76
click at [1054, 680] on span "Save All Changes" at bounding box center [1095, 685] width 89 height 13
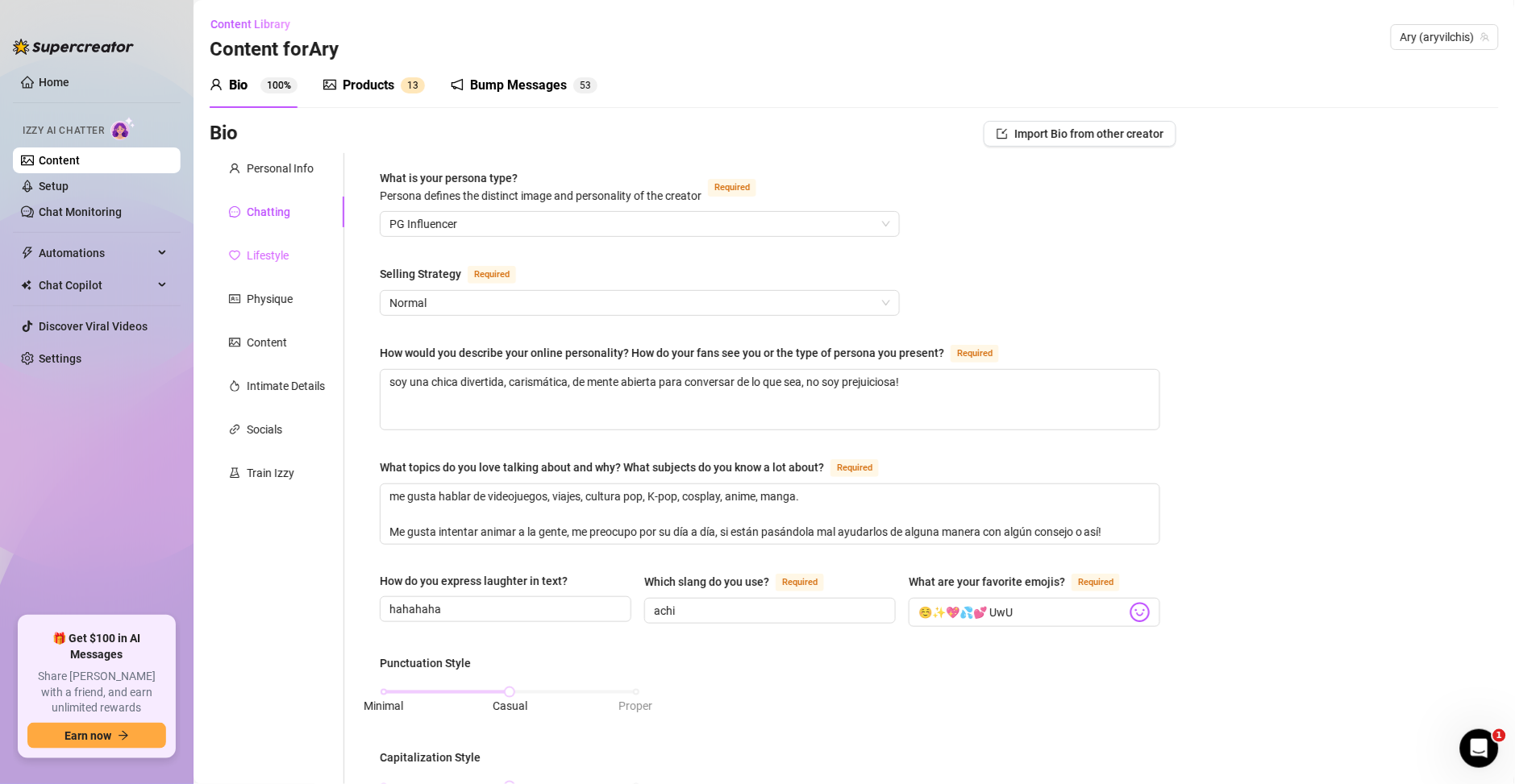
click at [285, 269] on div "Lifestyle" at bounding box center [277, 255] width 135 height 31
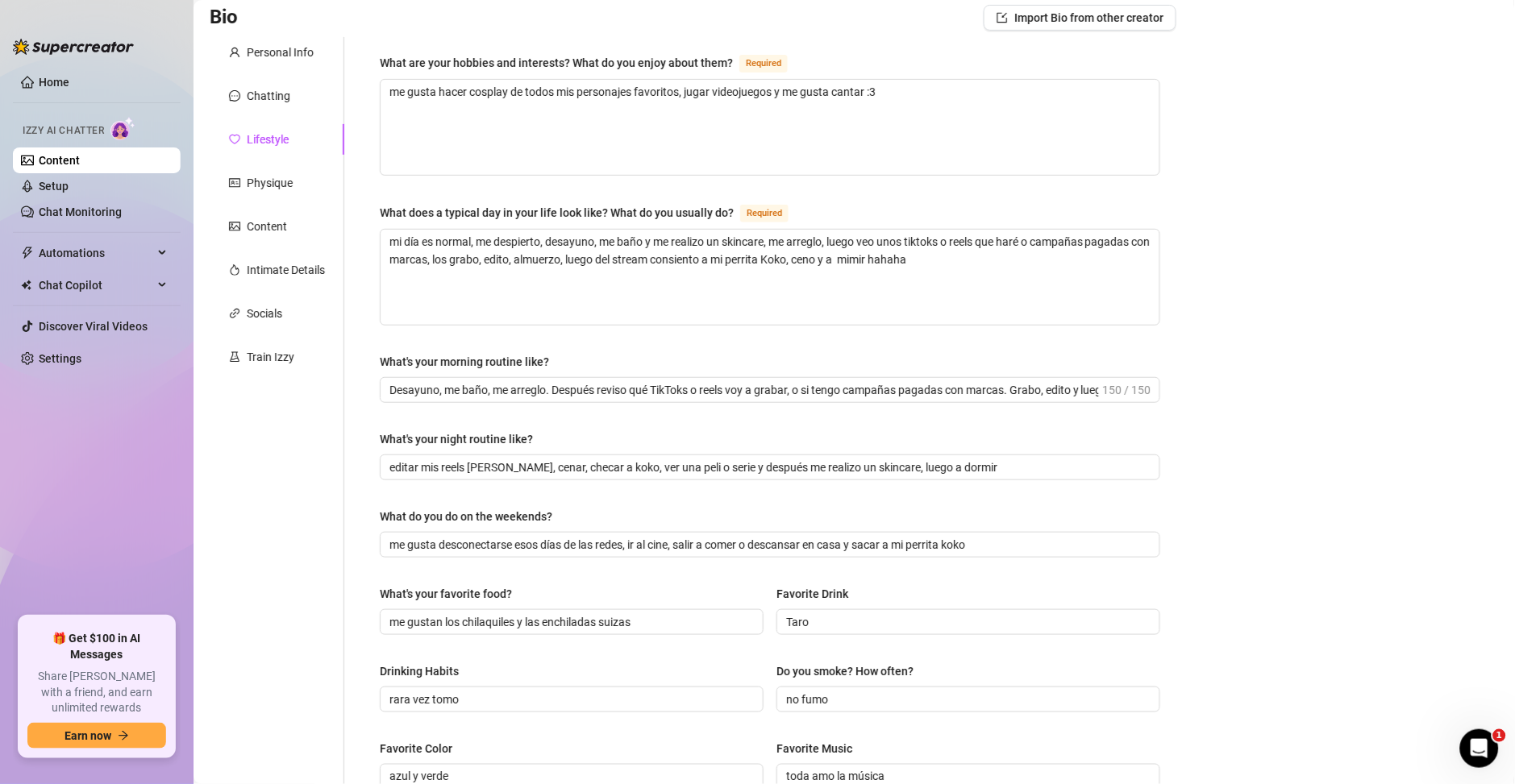
scroll to position [594, 0]
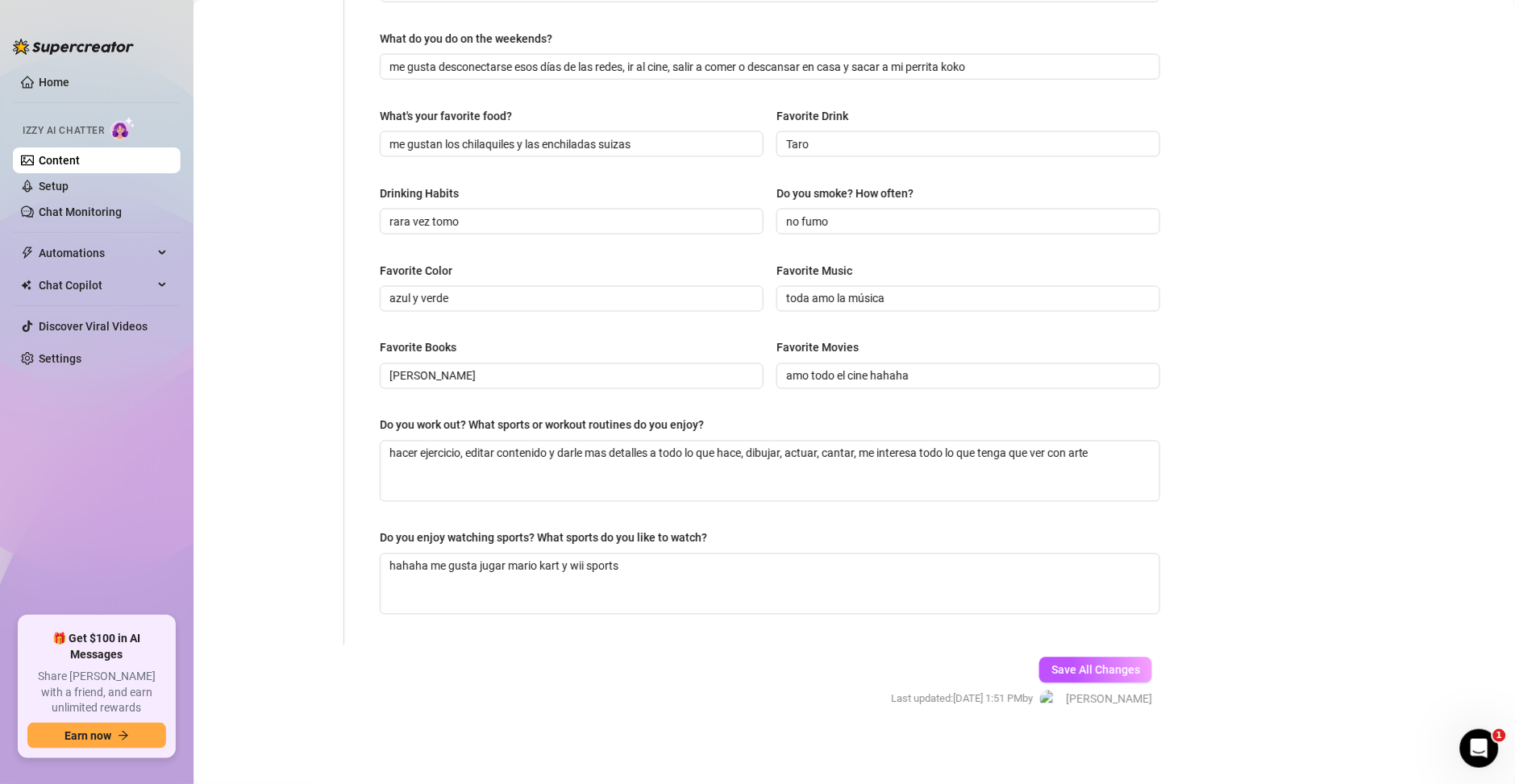
click at [1067, 649] on div "Save All Changes Last updated: [DATE] 1:51 PM by [PERSON_NAME]" at bounding box center [1020, 684] width 309 height 76
click at [1068, 672] on span "Save All Changes" at bounding box center [1095, 671] width 89 height 13
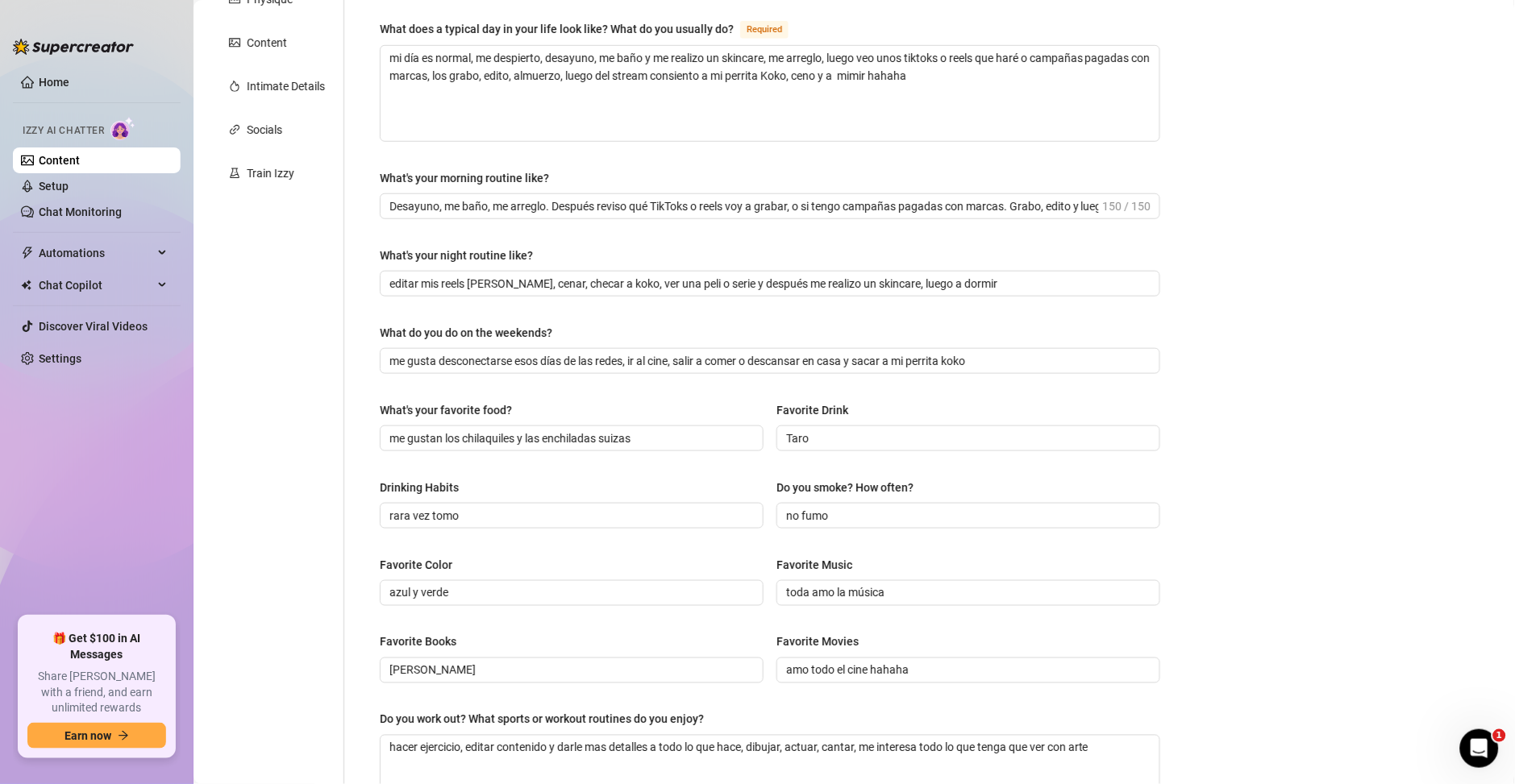
scroll to position [130, 0]
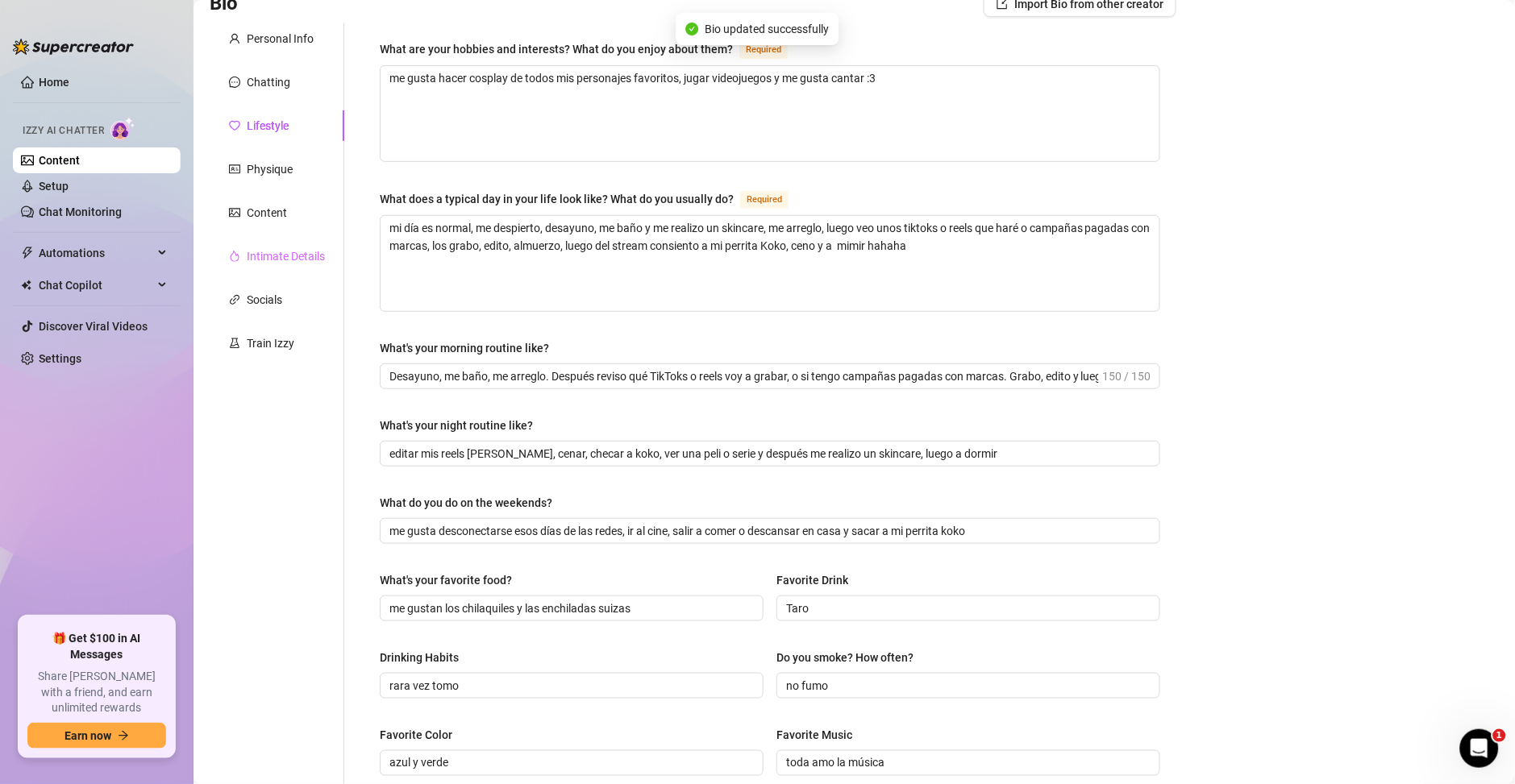
click at [278, 265] on div "Intimate Details" at bounding box center [277, 256] width 135 height 31
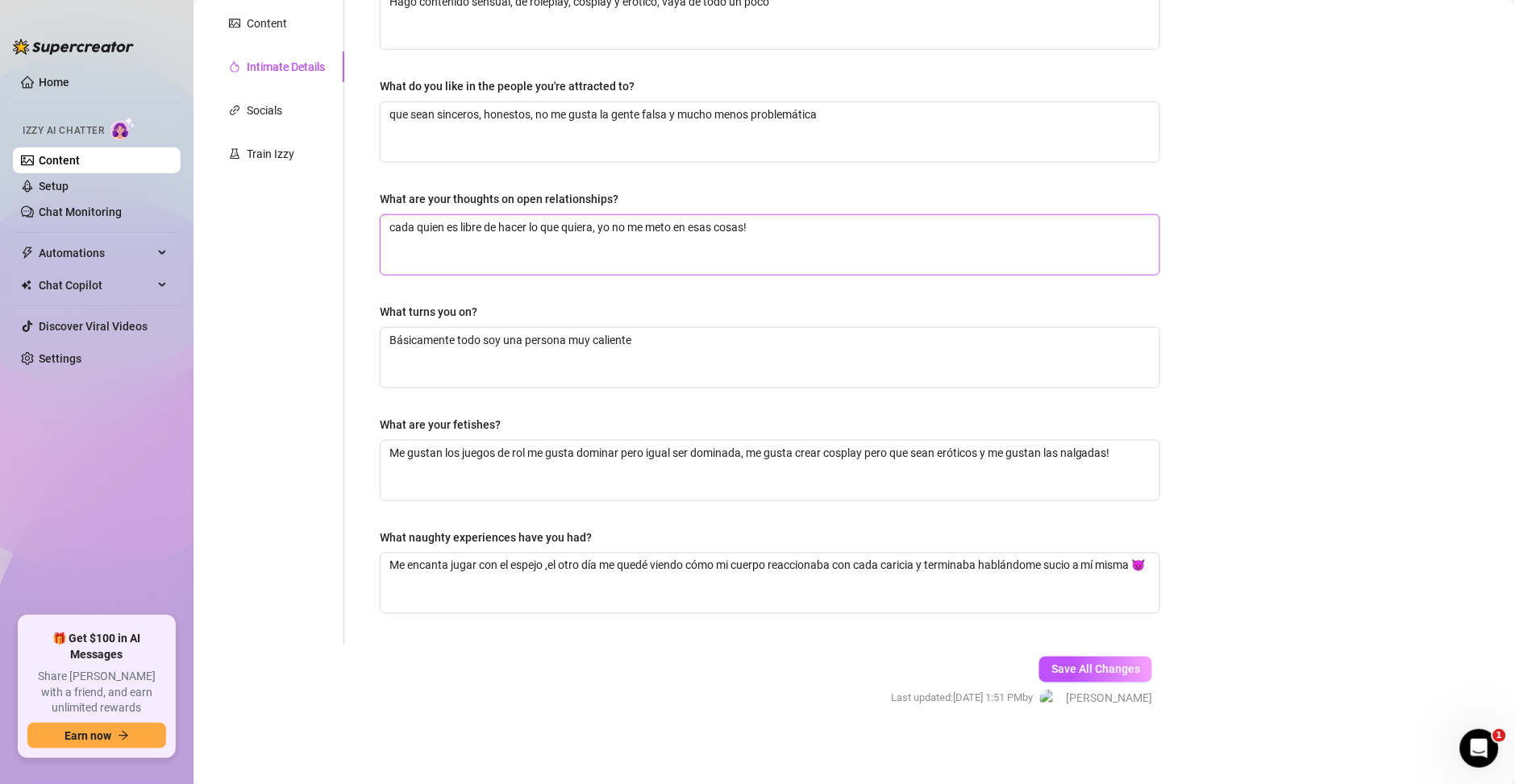
scroll to position [0, 0]
